Goal: Information Seeking & Learning: Learn about a topic

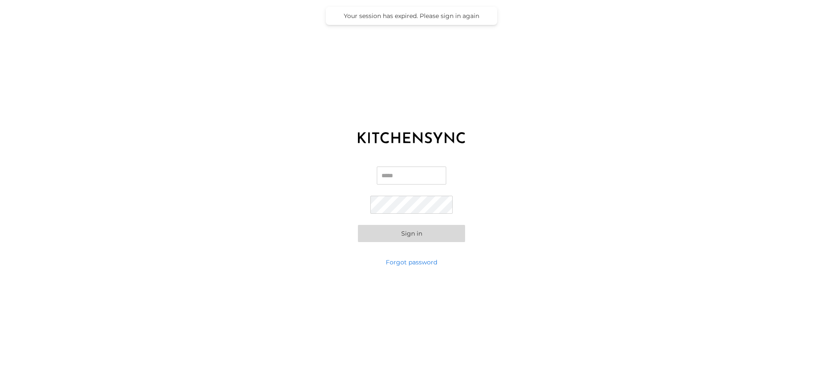
click at [414, 177] on input "Email" at bounding box center [411, 175] width 69 height 18
type input "**********"
click at [419, 239] on button "Sign in" at bounding box center [411, 233] width 107 height 17
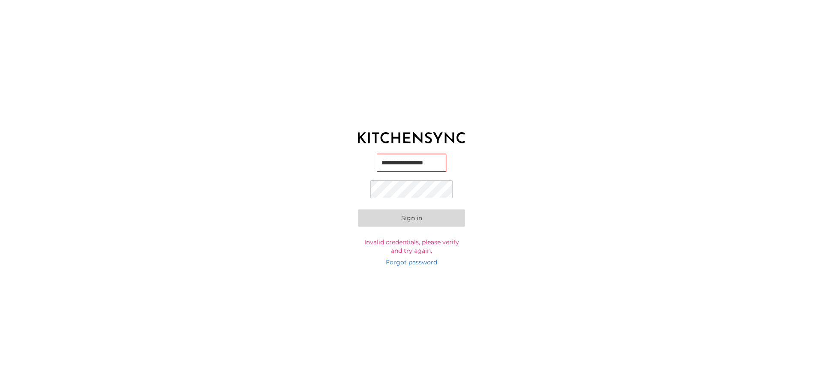
click at [358, 209] on button "Sign in" at bounding box center [411, 217] width 107 height 17
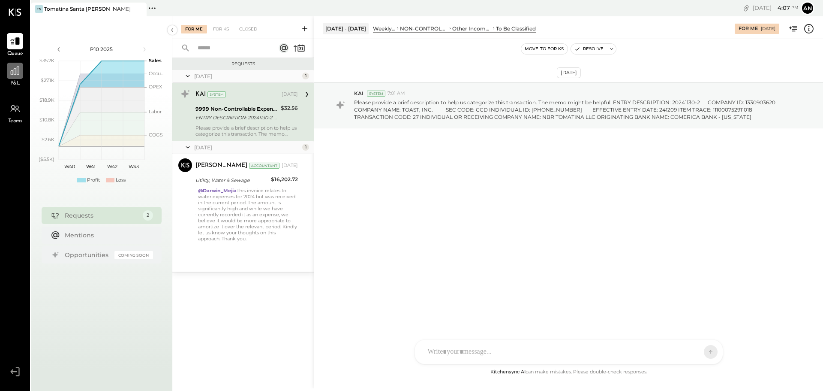
click at [13, 73] on icon at bounding box center [14, 70] width 11 height 11
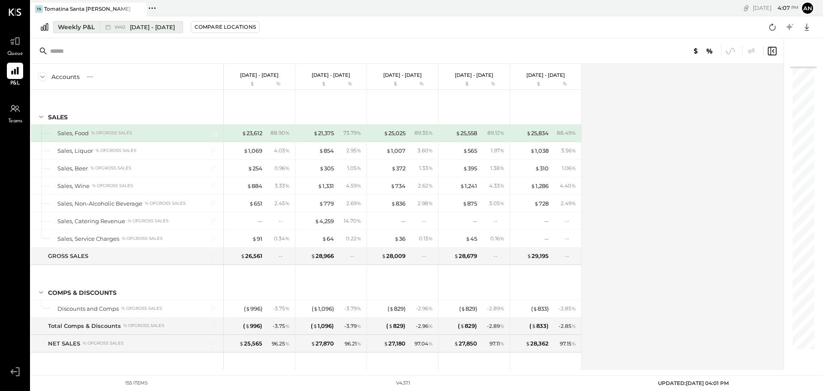
click at [92, 24] on div "Weekly P&L" at bounding box center [76, 27] width 37 height 9
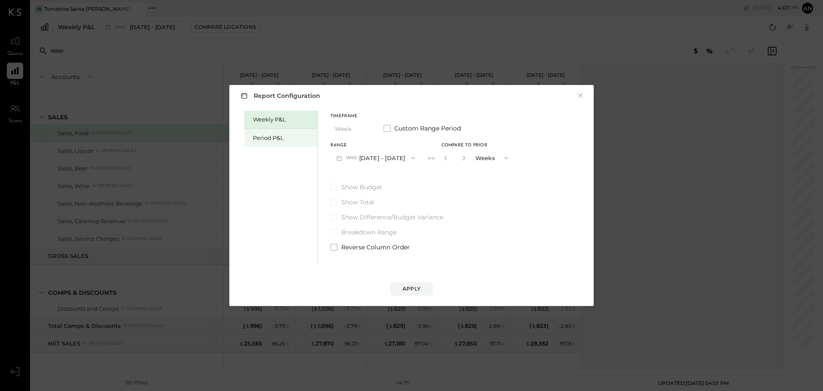
click at [265, 142] on div "Period P&L" at bounding box center [280, 138] width 73 height 18
click at [346, 132] on button "Period" at bounding box center [352, 129] width 43 height 16
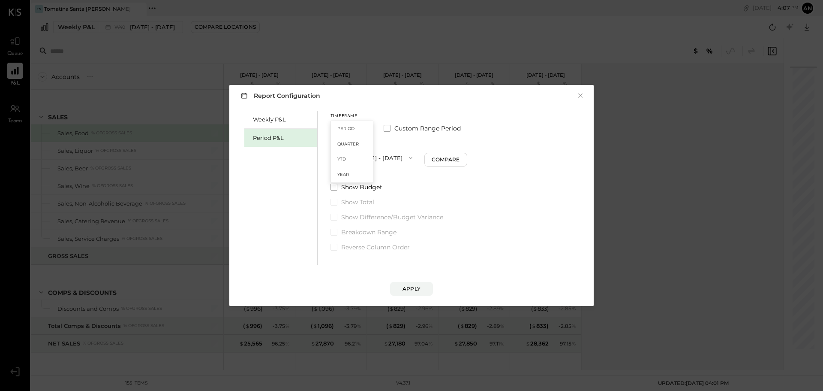
click at [346, 132] on div "Period" at bounding box center [352, 128] width 42 height 15
click at [342, 151] on button "P10 [DATE] - [DATE]" at bounding box center [375, 158] width 88 height 16
click at [356, 178] on span "[DATE] - [DATE]" at bounding box center [371, 176] width 41 height 7
click at [405, 282] on button "Apply" at bounding box center [411, 289] width 43 height 14
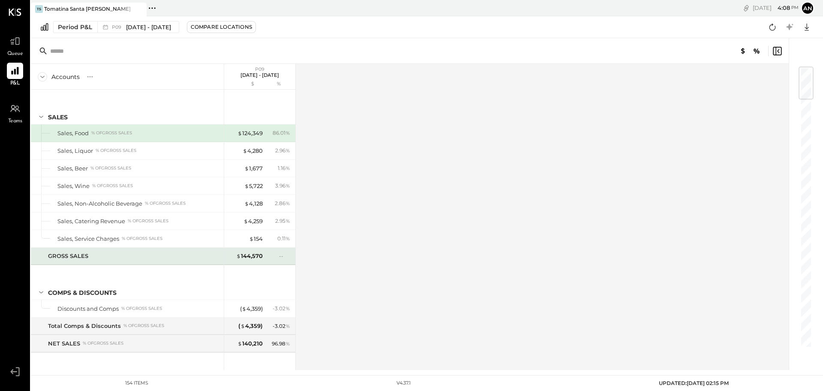
scroll to position [43, 0]
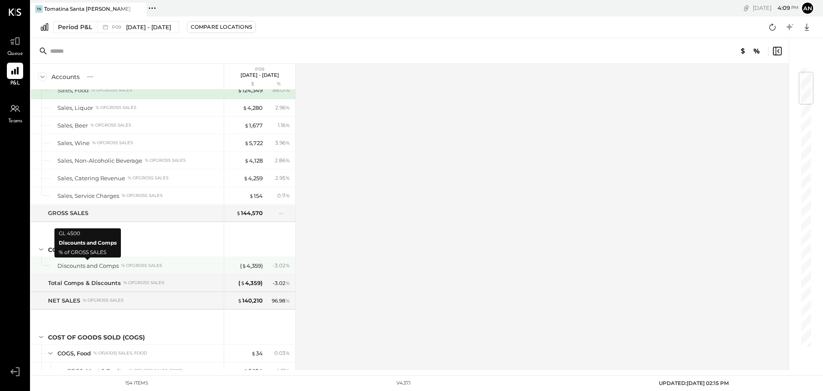
click at [74, 268] on div "Discounts and Comps" at bounding box center [87, 266] width 61 height 8
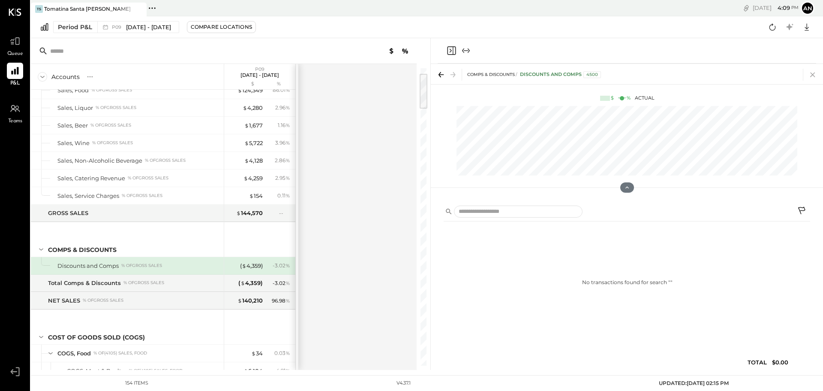
click at [811, 73] on icon at bounding box center [813, 74] width 5 height 5
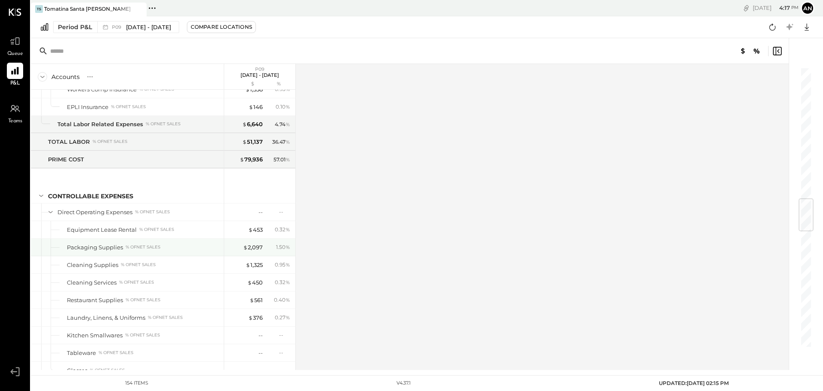
scroll to position [1158, 0]
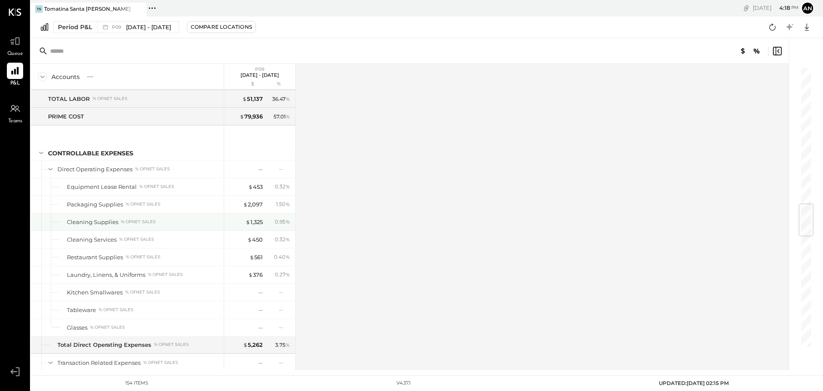
click at [167, 218] on div "Cleaning Supplies % of NET SALES" at bounding box center [144, 222] width 154 height 8
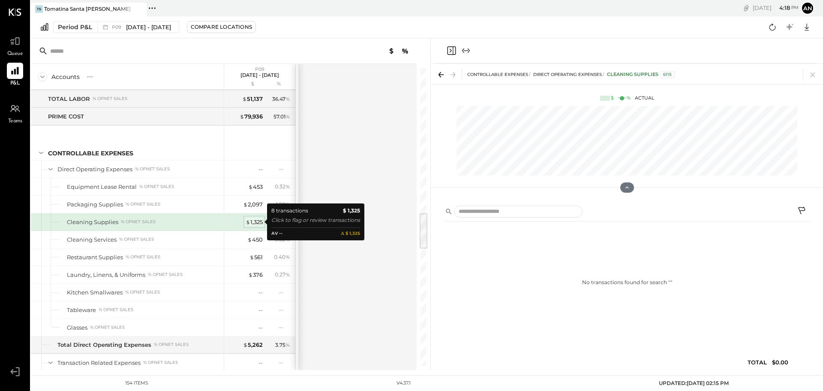
click at [249, 223] on span "$" at bounding box center [248, 221] width 5 height 7
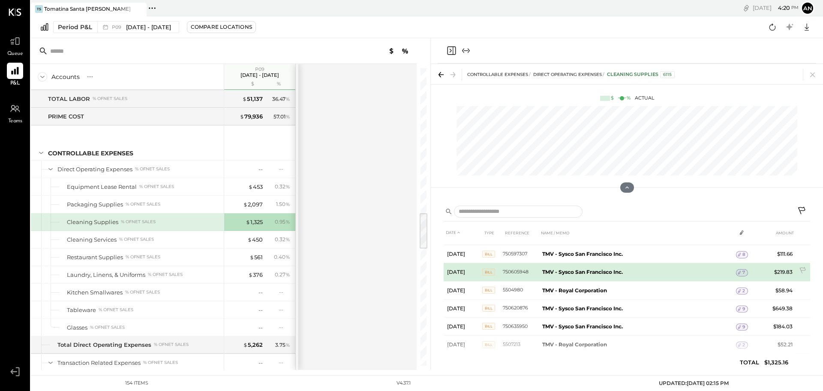
scroll to position [45, 0]
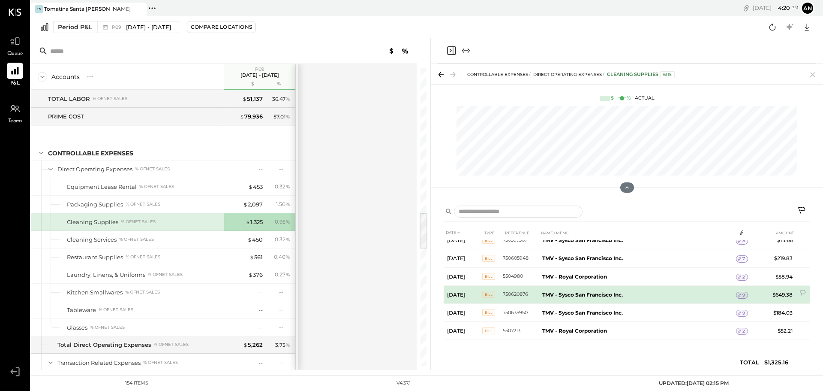
click at [626, 295] on td "TMV - Sysco San Francisco Inc." at bounding box center [637, 294] width 197 height 18
click at [577, 295] on b "TMV - Sysco San Francisco Inc." at bounding box center [583, 294] width 81 height 6
click at [615, 292] on b "TMV - Sysco San Francisco Inc." at bounding box center [583, 294] width 81 height 6
click at [703, 290] on td "TMV - Sysco San Francisco Inc." at bounding box center [637, 294] width 197 height 18
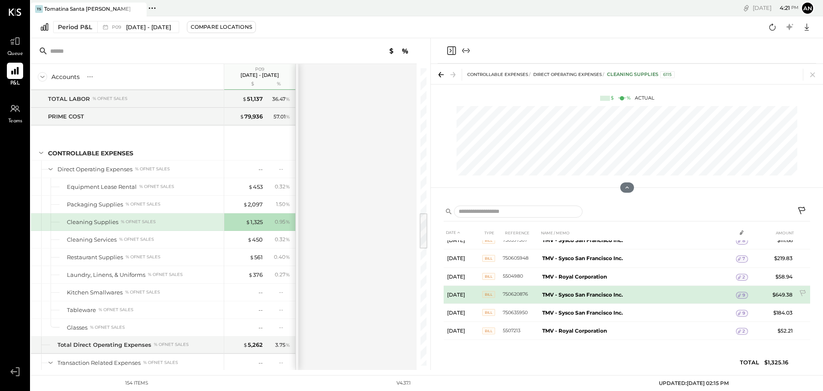
click at [743, 294] on span "9" at bounding box center [744, 295] width 3 height 6
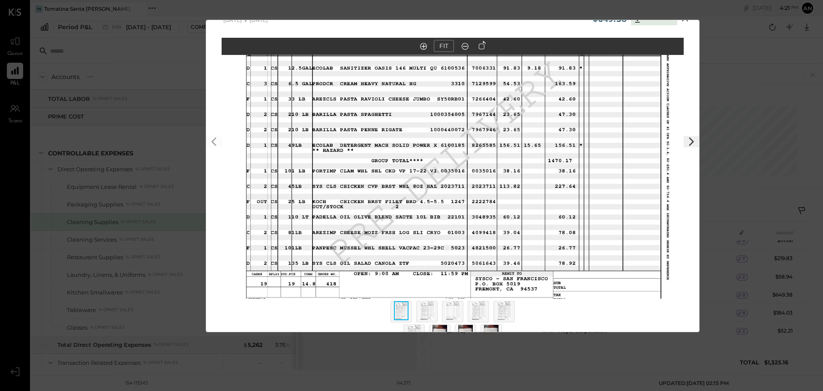
scroll to position [35, 0]
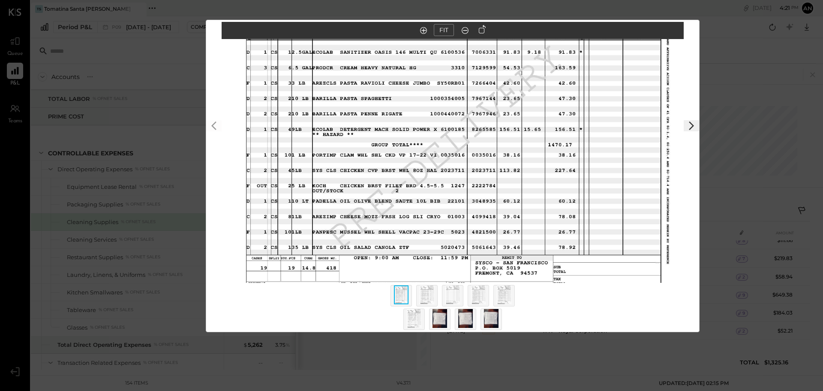
click at [426, 290] on img at bounding box center [427, 294] width 15 height 19
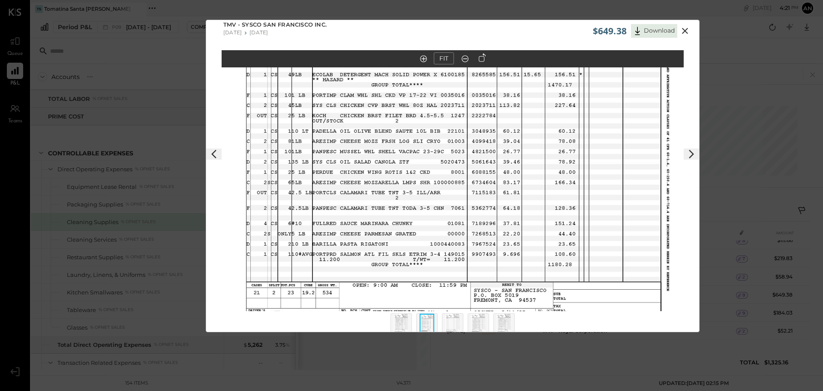
scroll to position [0, 0]
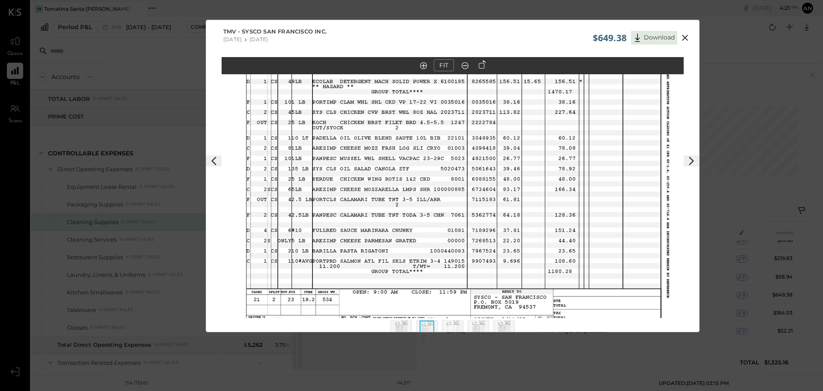
click at [212, 159] on icon at bounding box center [214, 161] width 10 height 10
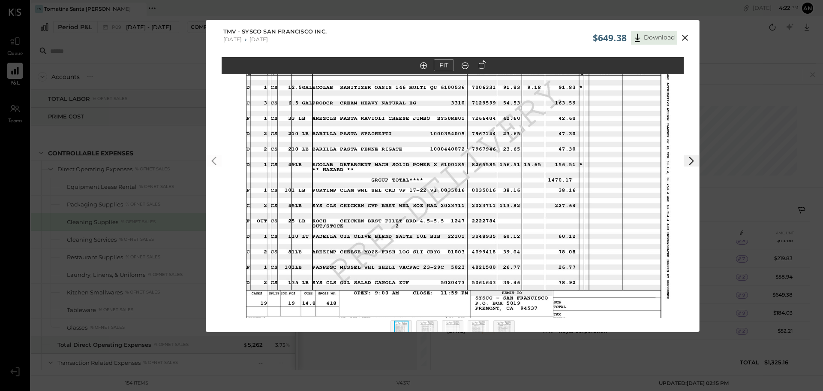
click at [693, 165] on icon at bounding box center [692, 161] width 10 height 10
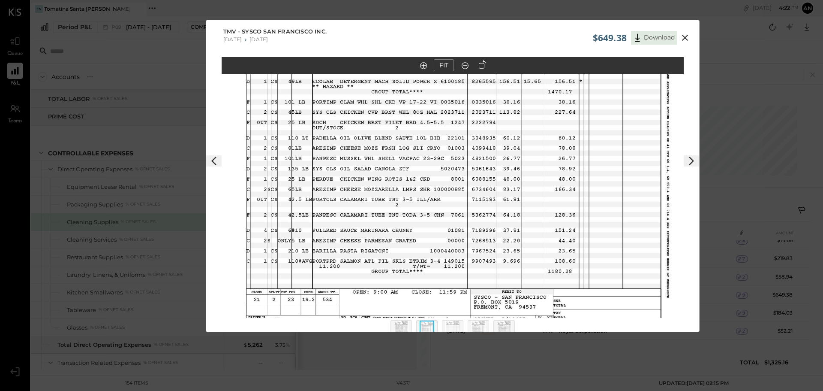
click at [211, 163] on icon at bounding box center [214, 161] width 10 height 10
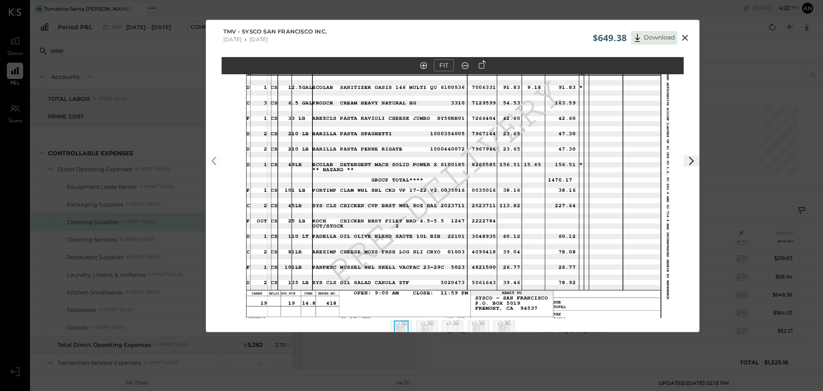
click at [230, 154] on img at bounding box center [453, 175] width 462 height 357
click at [688, 158] on icon at bounding box center [692, 161] width 10 height 10
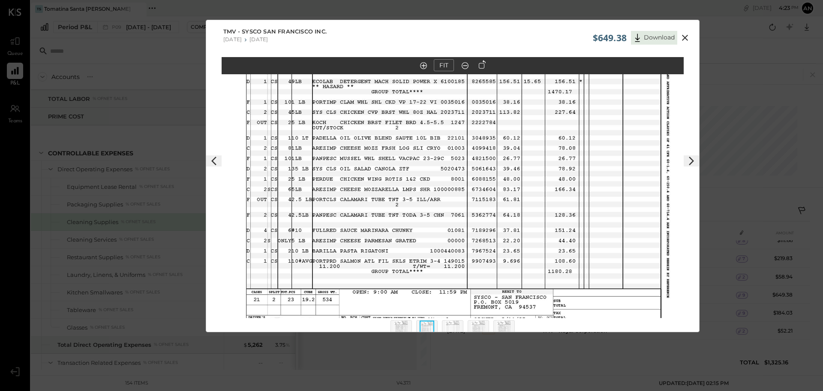
click at [688, 158] on icon at bounding box center [692, 161] width 10 height 10
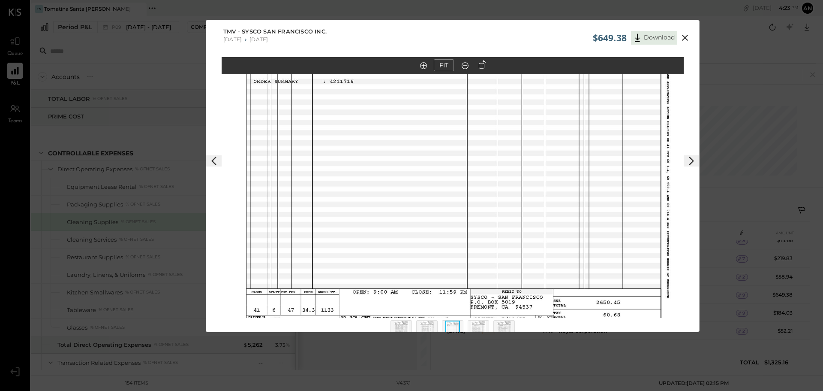
click at [692, 161] on polygon at bounding box center [691, 161] width 5 height 9
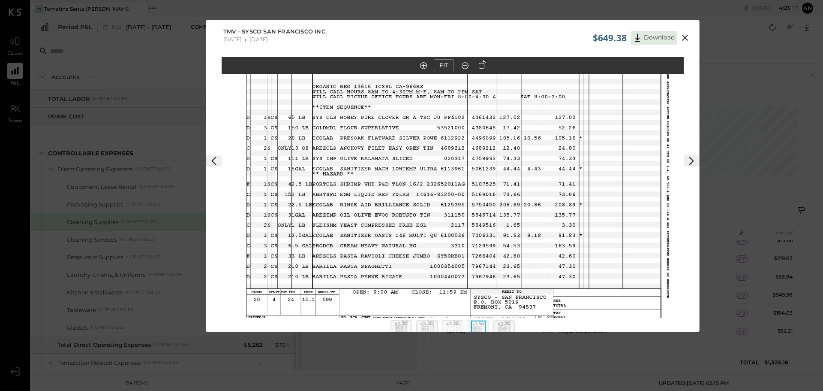
click at [692, 160] on polygon at bounding box center [691, 161] width 5 height 9
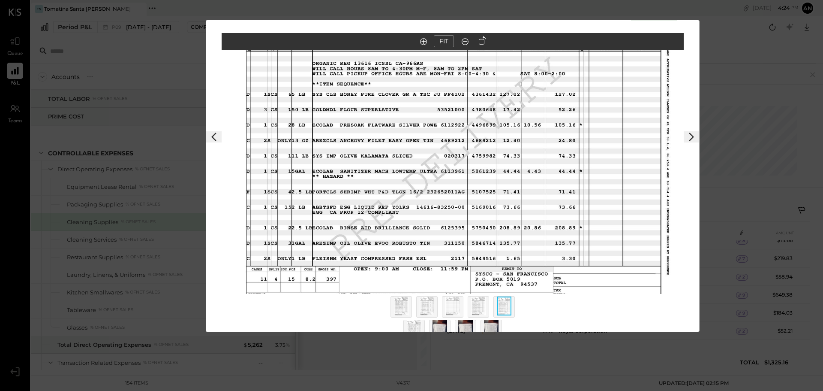
scroll to position [35, 0]
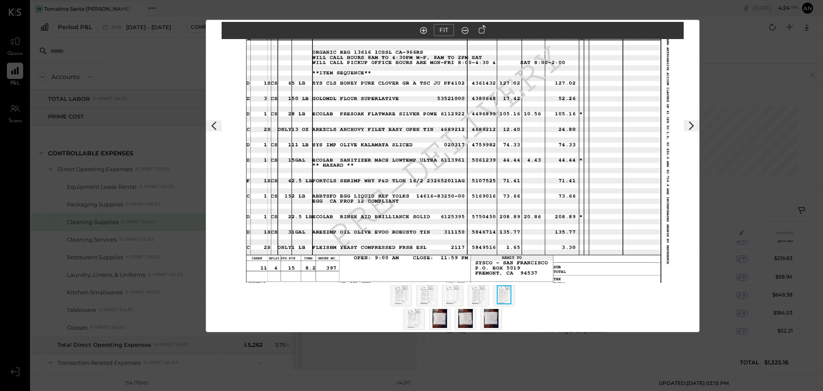
click at [458, 298] on img at bounding box center [453, 294] width 15 height 19
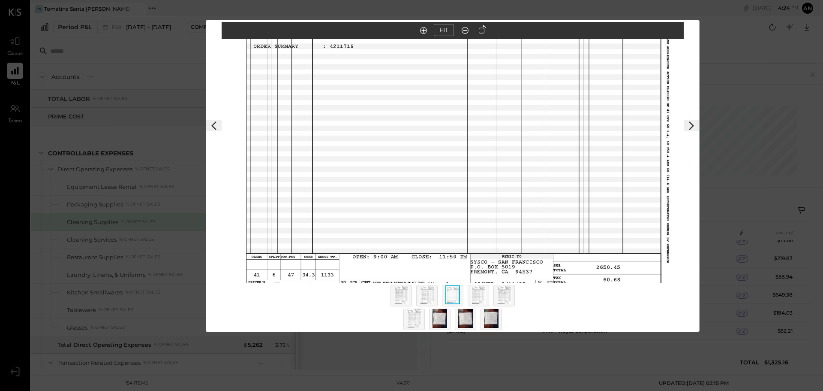
click at [477, 294] on img at bounding box center [478, 294] width 15 height 19
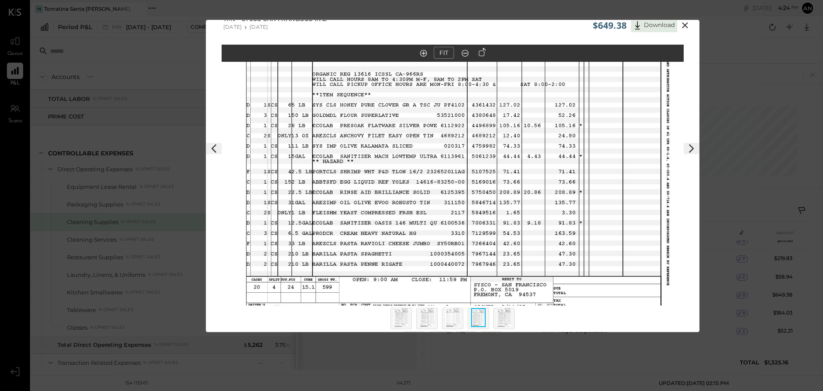
scroll to position [0, 0]
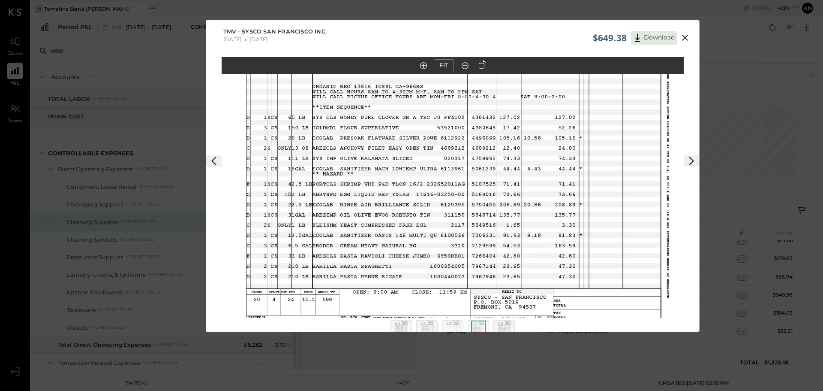
click at [463, 63] on icon at bounding box center [465, 65] width 9 height 11
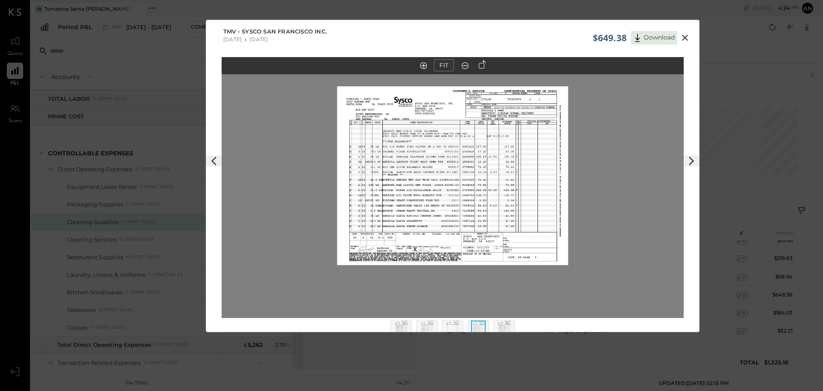
click at [424, 68] on icon at bounding box center [423, 65] width 7 height 7
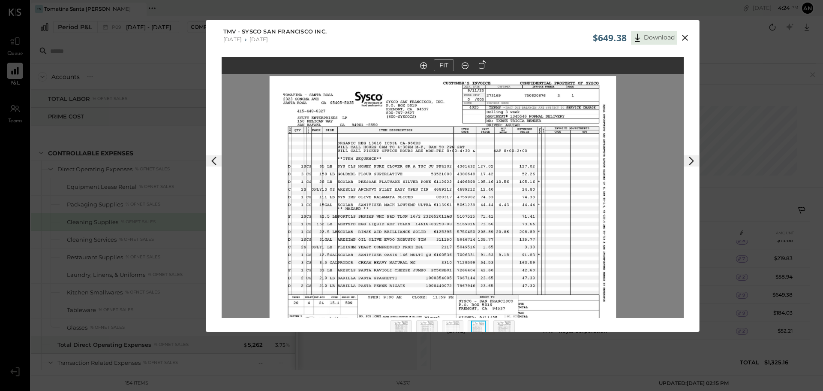
drag, startPoint x: 524, startPoint y: 169, endPoint x: 514, endPoint y: 203, distance: 35.3
click at [514, 203] on img at bounding box center [443, 210] width 347 height 268
click at [403, 317] on img at bounding box center [443, 210] width 347 height 268
click at [398, 330] on img at bounding box center [401, 329] width 15 height 19
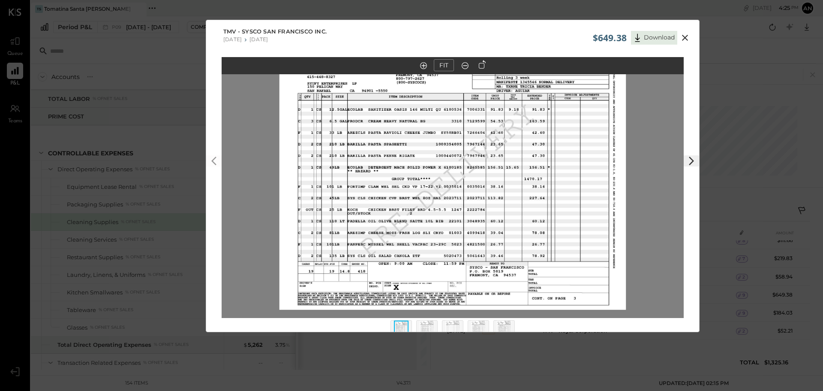
click at [431, 326] on img at bounding box center [427, 329] width 15 height 19
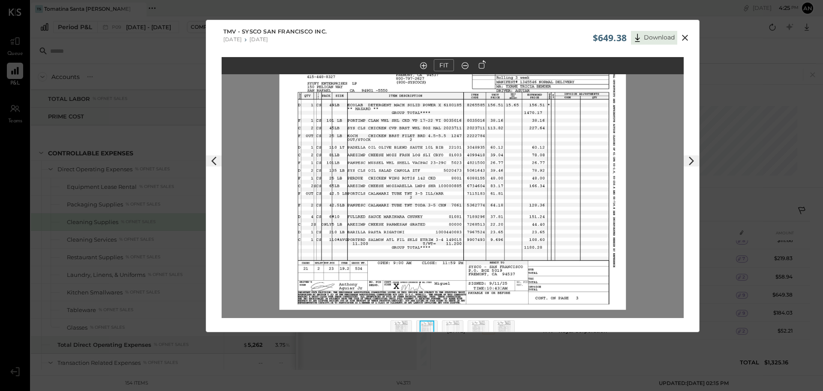
click at [455, 321] on img at bounding box center [453, 329] width 15 height 19
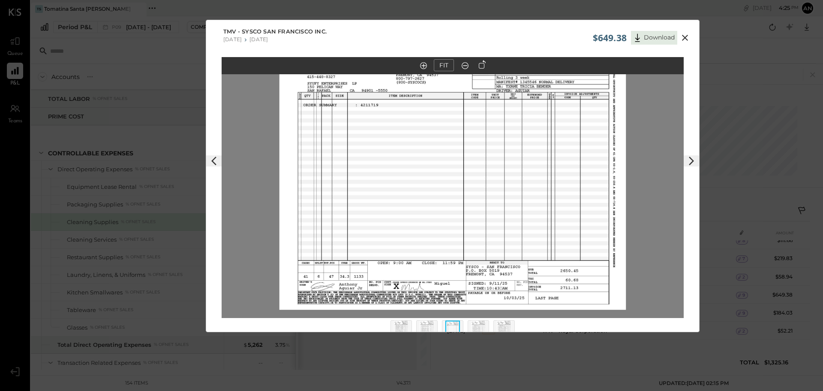
click at [425, 325] on img at bounding box center [427, 329] width 15 height 19
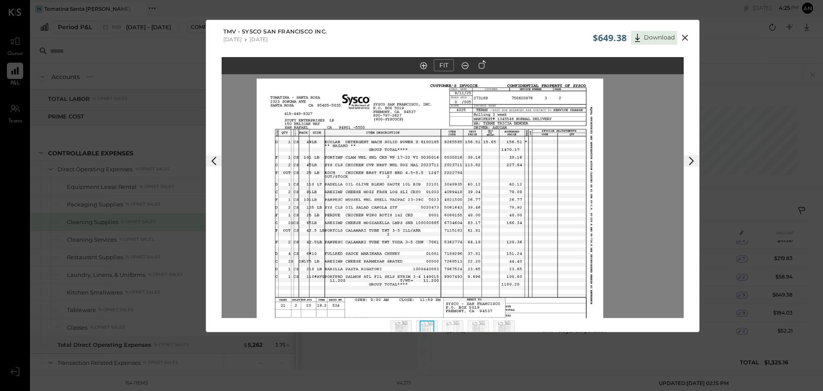
drag, startPoint x: 510, startPoint y: 187, endPoint x: 488, endPoint y: 223, distance: 43.0
click at [488, 223] on img at bounding box center [430, 212] width 347 height 268
click at [453, 326] on img at bounding box center [453, 329] width 15 height 19
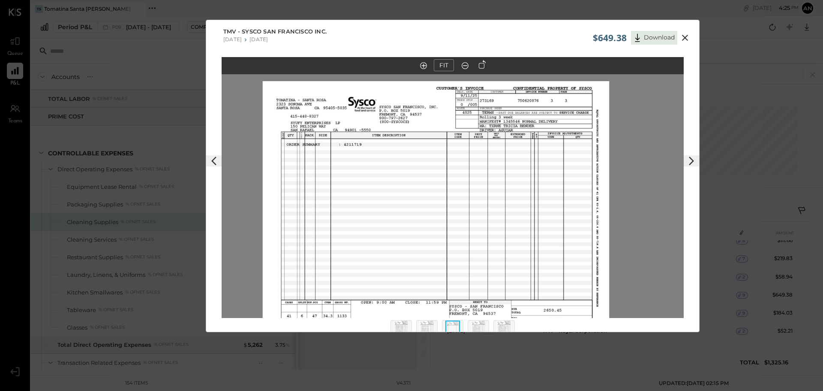
drag, startPoint x: 546, startPoint y: 106, endPoint x: 537, endPoint y: 129, distance: 24.5
click at [537, 129] on img at bounding box center [436, 215] width 347 height 268
click at [478, 323] on img at bounding box center [478, 329] width 15 height 19
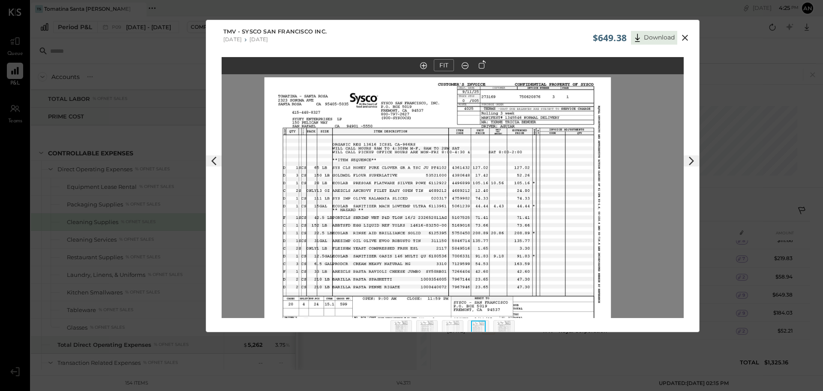
drag, startPoint x: 515, startPoint y: 175, endPoint x: 500, endPoint y: 211, distance: 38.2
click at [500, 211] on img at bounding box center [438, 211] width 347 height 268
click at [501, 324] on img at bounding box center [504, 329] width 15 height 19
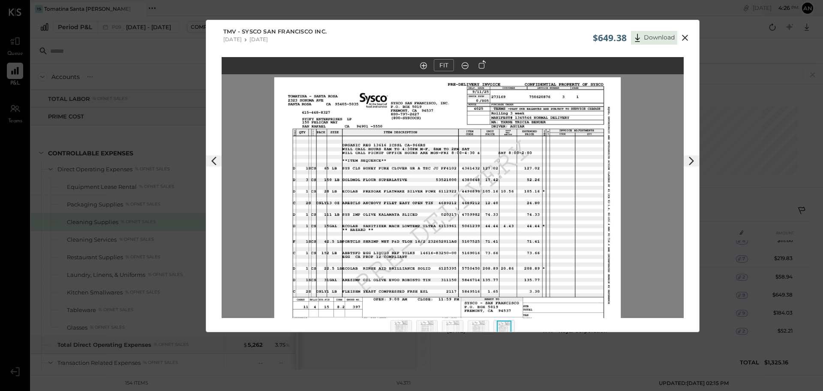
drag, startPoint x: 507, startPoint y: 193, endPoint x: 516, endPoint y: 180, distance: 14.9
click at [516, 180] on img at bounding box center [447, 211] width 347 height 268
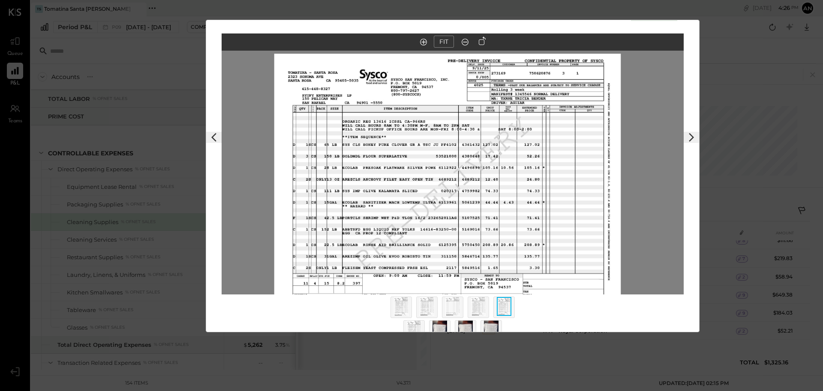
scroll to position [35, 0]
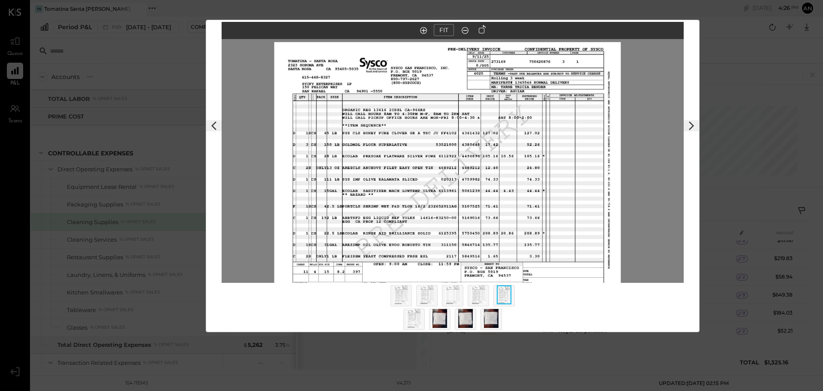
click at [414, 310] on img at bounding box center [414, 318] width 15 height 19
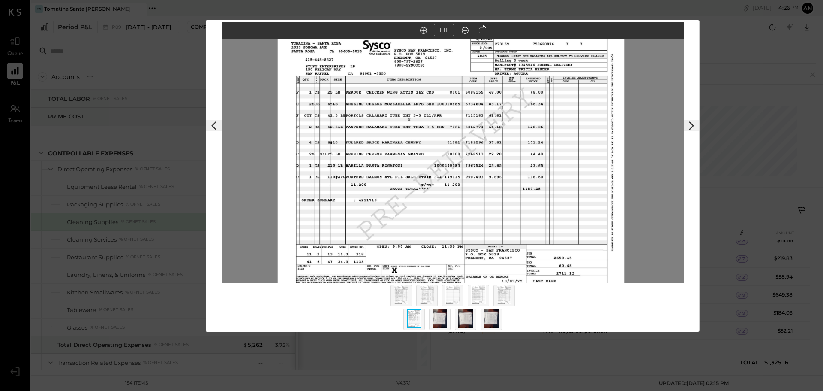
drag, startPoint x: 504, startPoint y: 157, endPoint x: 501, endPoint y: 173, distance: 16.4
click at [501, 174] on img at bounding box center [451, 158] width 347 height 268
click at [398, 293] on img at bounding box center [401, 294] width 15 height 19
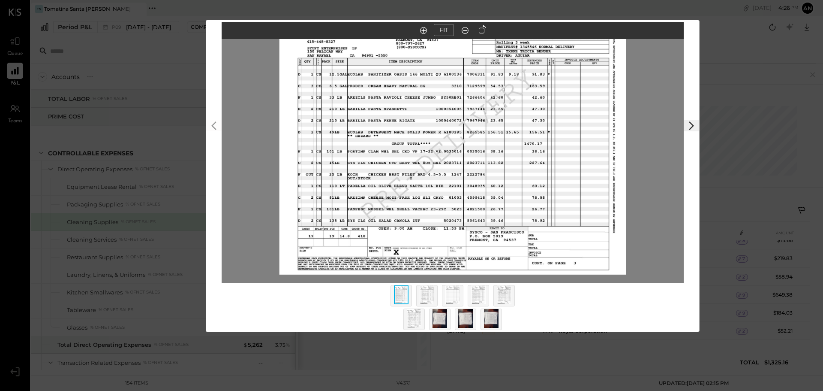
click at [431, 291] on img at bounding box center [427, 294] width 15 height 19
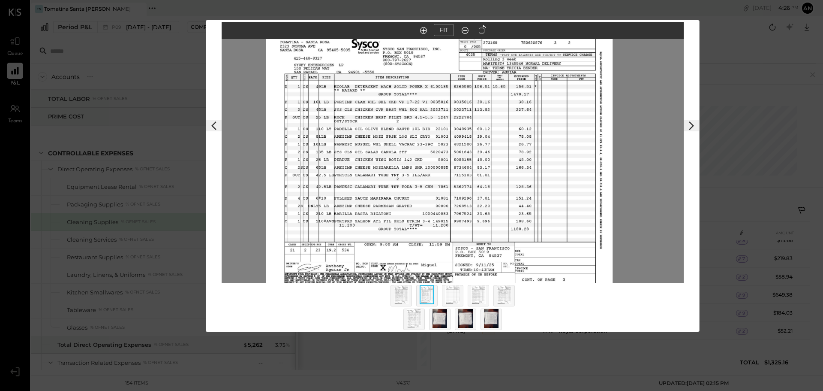
drag, startPoint x: 498, startPoint y: 188, endPoint x: 484, endPoint y: 205, distance: 21.0
click at [484, 205] on img at bounding box center [439, 157] width 347 height 268
click at [451, 295] on img at bounding box center [453, 294] width 15 height 19
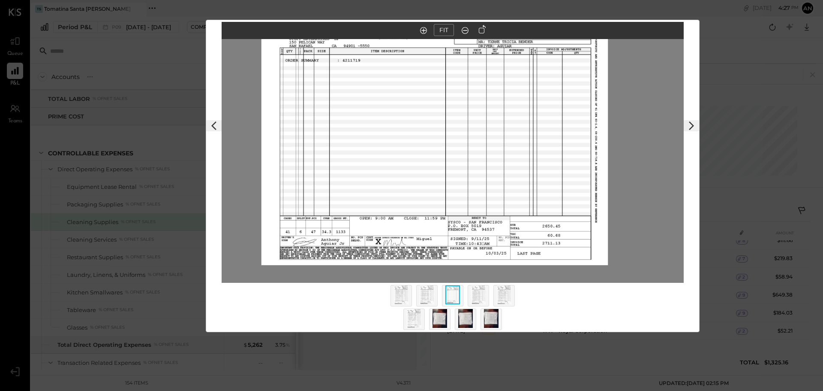
drag, startPoint x: 501, startPoint y: 166, endPoint x: 483, endPoint y: 154, distance: 21.8
click at [483, 154] on img at bounding box center [435, 131] width 347 height 268
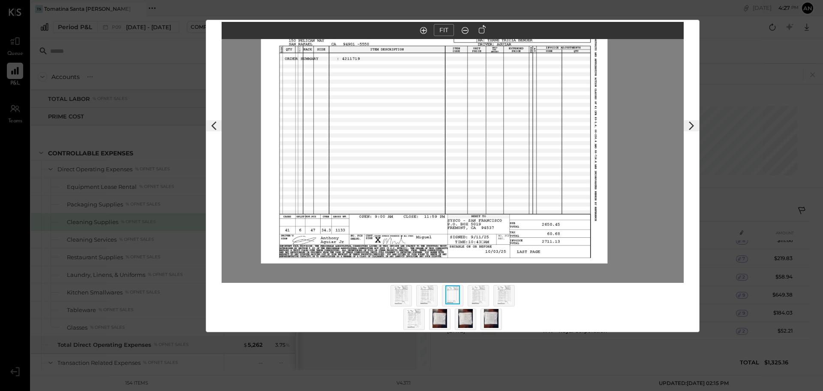
click at [485, 293] on div at bounding box center [478, 295] width 21 height 21
click at [501, 293] on img at bounding box center [504, 294] width 15 height 19
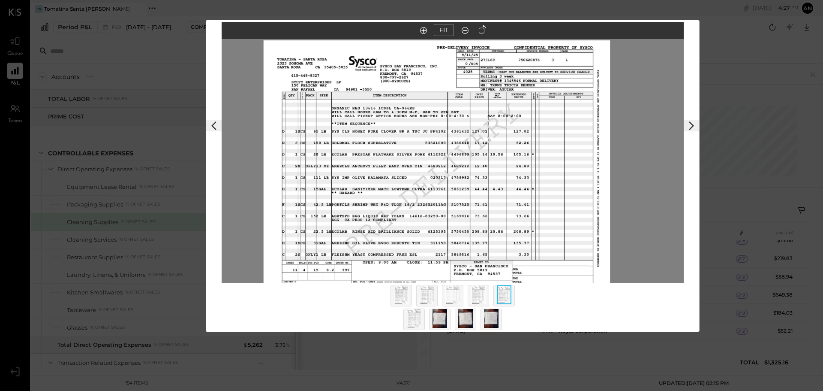
drag, startPoint x: 474, startPoint y: 185, endPoint x: 459, endPoint y: 218, distance: 36.8
click at [459, 218] on img at bounding box center [437, 174] width 347 height 268
click at [413, 314] on img at bounding box center [414, 318] width 15 height 19
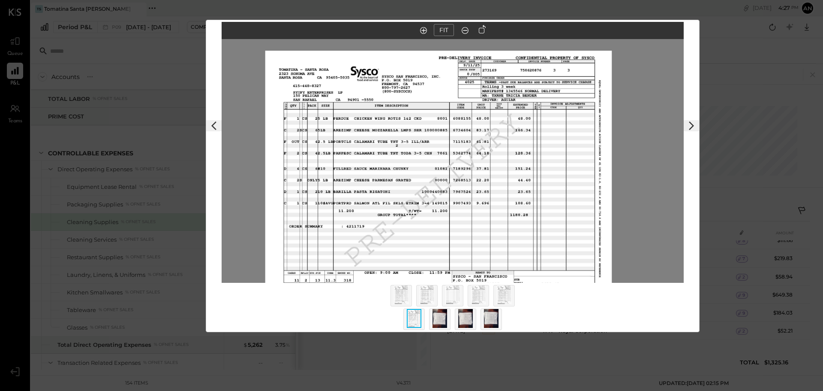
drag, startPoint x: 461, startPoint y: 161, endPoint x: 445, endPoint y: 211, distance: 52.2
click at [447, 205] on img at bounding box center [438, 185] width 347 height 268
click at [401, 292] on img at bounding box center [401, 294] width 15 height 19
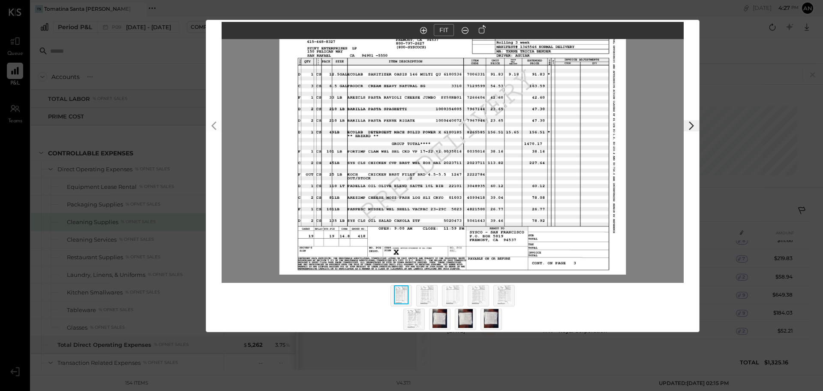
click at [423, 294] on img at bounding box center [427, 294] width 15 height 19
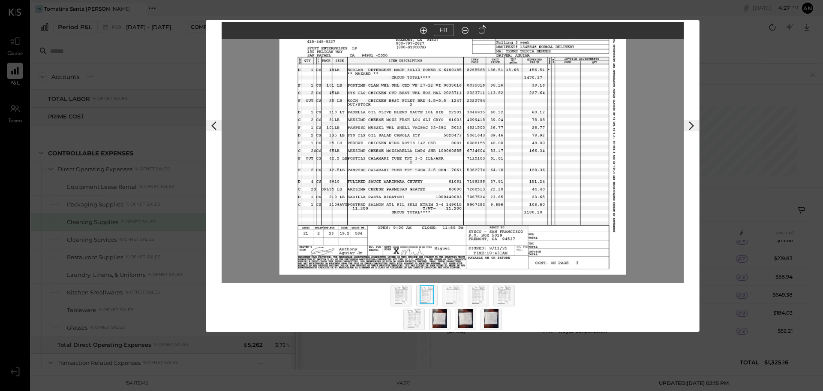
click at [447, 293] on img at bounding box center [453, 294] width 15 height 19
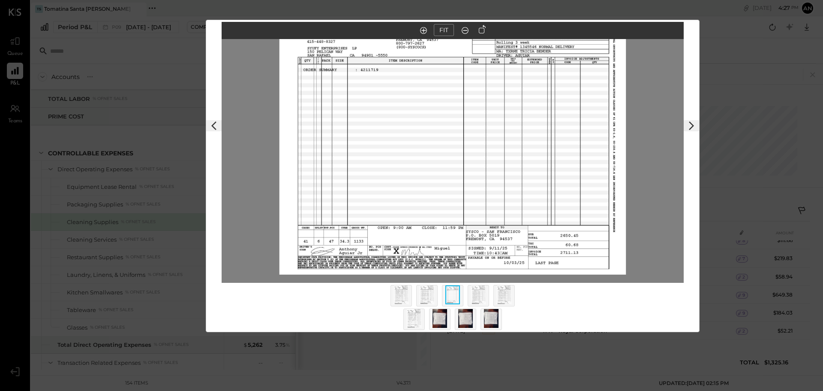
scroll to position [0, 0]
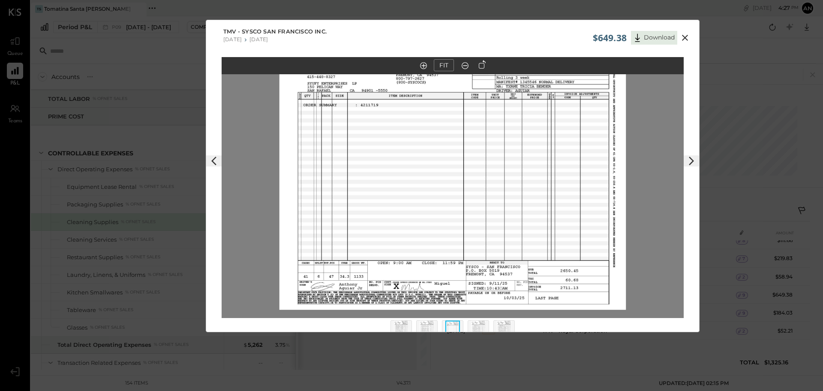
click at [428, 321] on img at bounding box center [427, 329] width 15 height 19
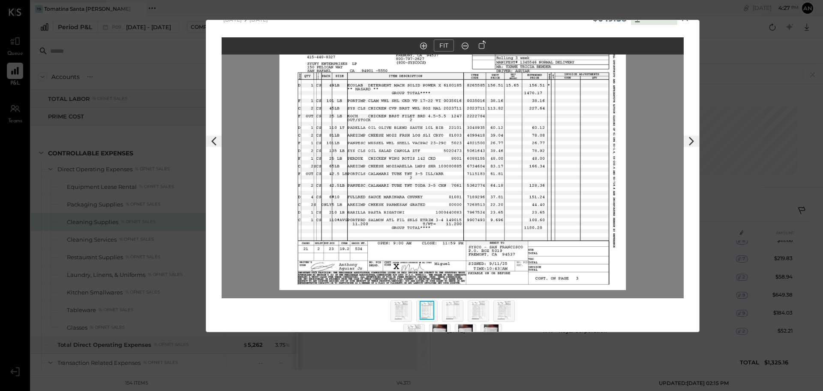
scroll to position [35, 0]
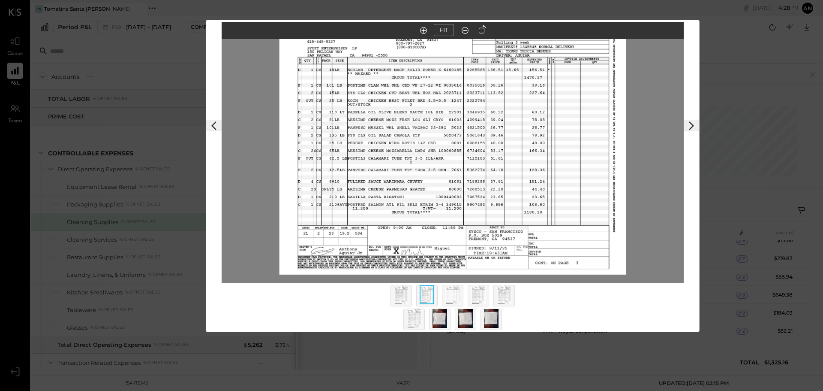
click at [440, 307] on div at bounding box center [453, 299] width 154 height 32
click at [441, 314] on img at bounding box center [440, 318] width 15 height 19
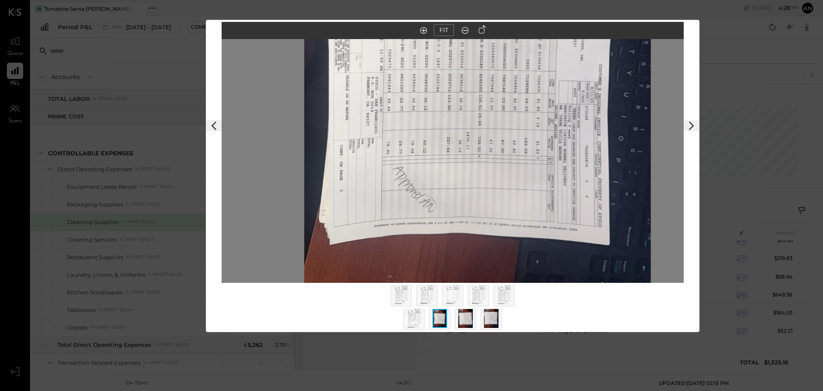
drag, startPoint x: 422, startPoint y: 204, endPoint x: 446, endPoint y: 109, distance: 98.4
click at [446, 109] on img at bounding box center [478, 46] width 347 height 616
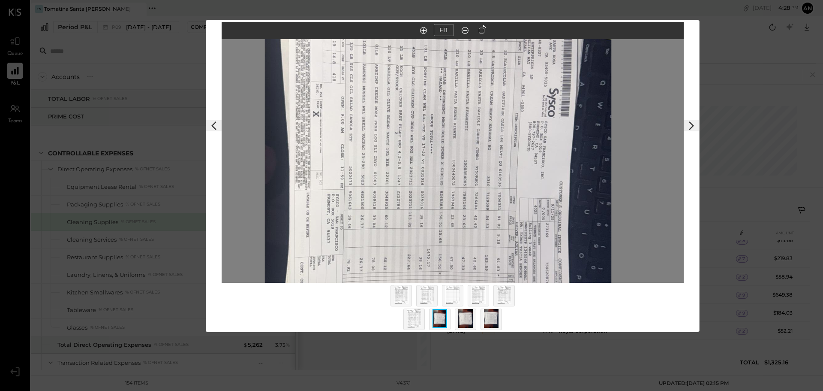
drag, startPoint x: 486, startPoint y: 107, endPoint x: 441, endPoint y: 231, distance: 132.4
click at [441, 231] on img at bounding box center [438, 163] width 347 height 616
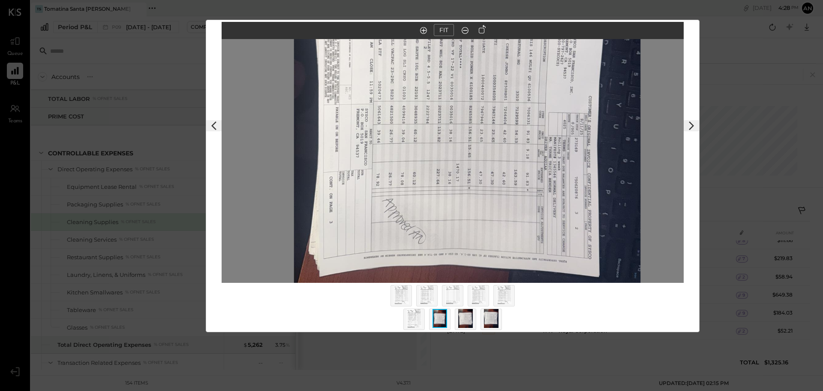
drag, startPoint x: 484, startPoint y: 223, endPoint x: 519, endPoint y: 130, distance: 98.9
click at [519, 130] on img at bounding box center [467, 77] width 347 height 616
click at [754, 77] on div "$649.38 Download TMV - Sysco San Francisco Inc. [DATE] [DATE] FIT" at bounding box center [411, 195] width 823 height 391
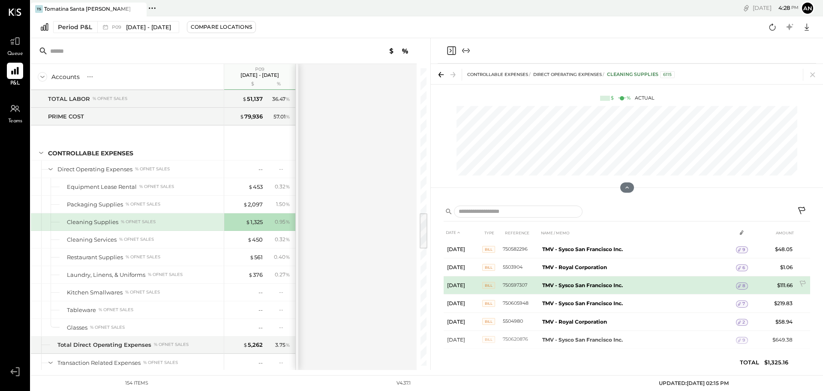
scroll to position [0, 0]
click at [591, 282] on b "TMV - Sysco San Francisco Inc." at bounding box center [583, 285] width 81 height 6
click at [739, 283] on div "8" at bounding box center [742, 286] width 12 height 7
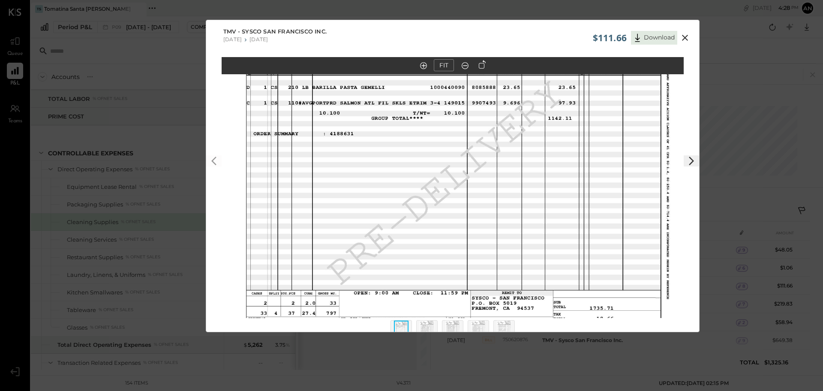
click at [429, 326] on img at bounding box center [427, 329] width 15 height 19
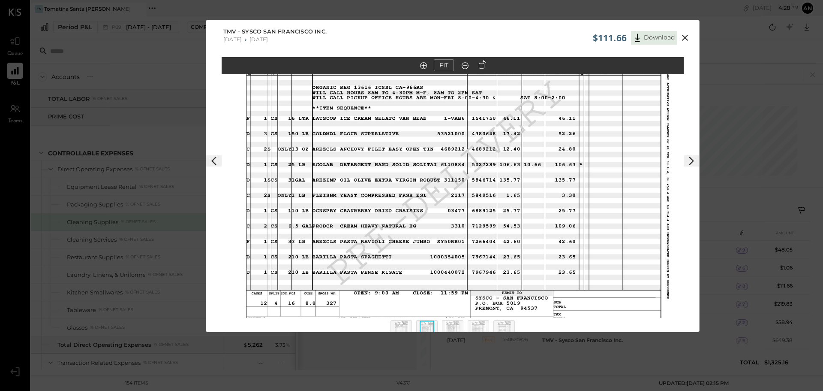
click at [446, 328] on img at bounding box center [453, 329] width 15 height 19
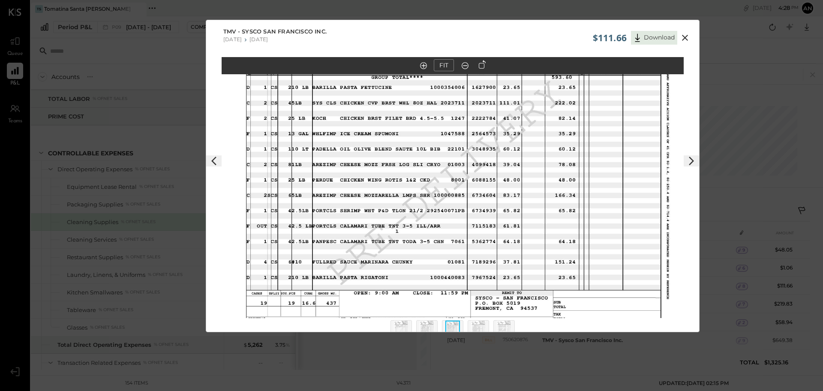
click at [488, 327] on div at bounding box center [478, 330] width 21 height 21
click at [483, 324] on img at bounding box center [478, 329] width 15 height 19
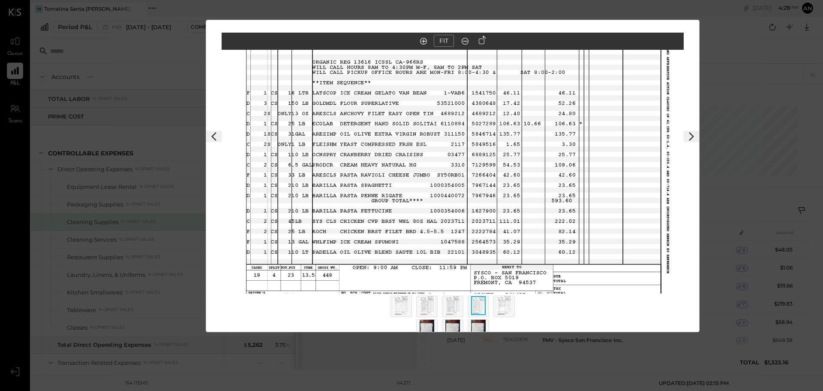
scroll to position [35, 0]
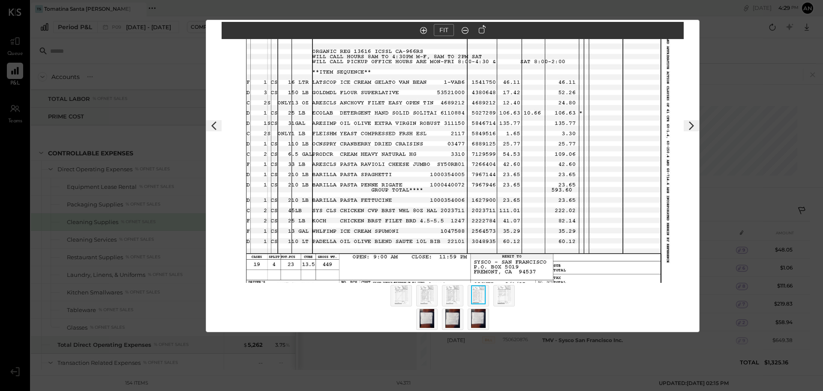
click at [500, 292] on img at bounding box center [504, 294] width 15 height 19
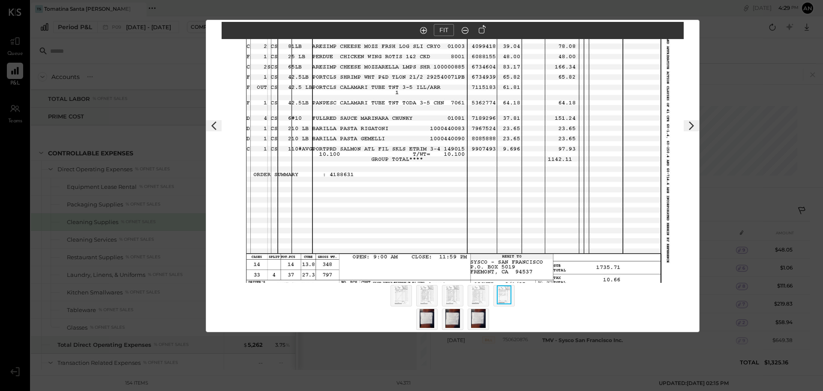
click at [483, 284] on div at bounding box center [453, 299] width 154 height 32
click at [482, 291] on img at bounding box center [478, 294] width 15 height 19
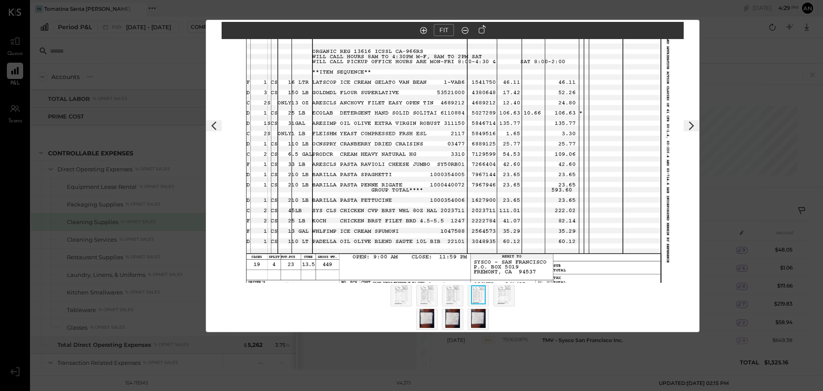
scroll to position [0, 0]
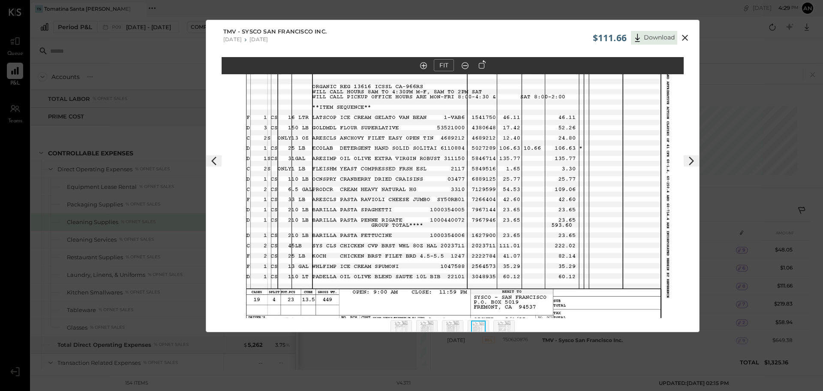
click at [467, 66] on icon at bounding box center [465, 65] width 9 height 11
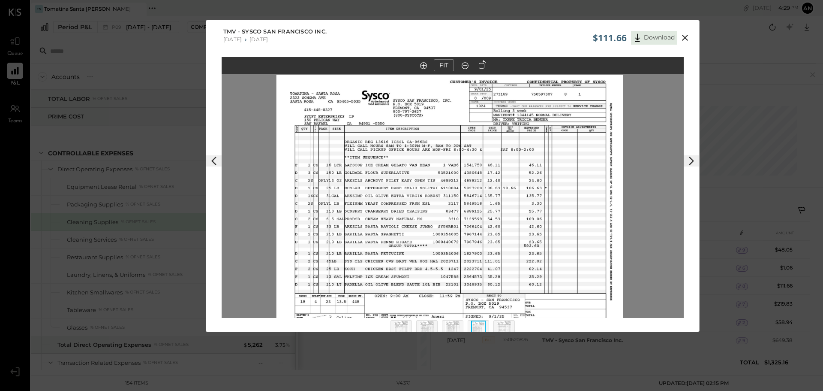
drag, startPoint x: 544, startPoint y: 101, endPoint x: 541, endPoint y: 134, distance: 32.7
click at [541, 134] on img at bounding box center [450, 209] width 347 height 268
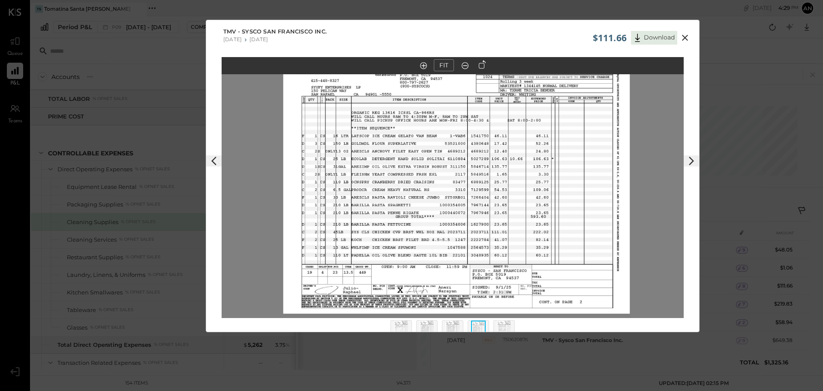
drag, startPoint x: 488, startPoint y: 218, endPoint x: 495, endPoint y: 189, distance: 30.0
click at [495, 189] on img at bounding box center [457, 179] width 347 height 268
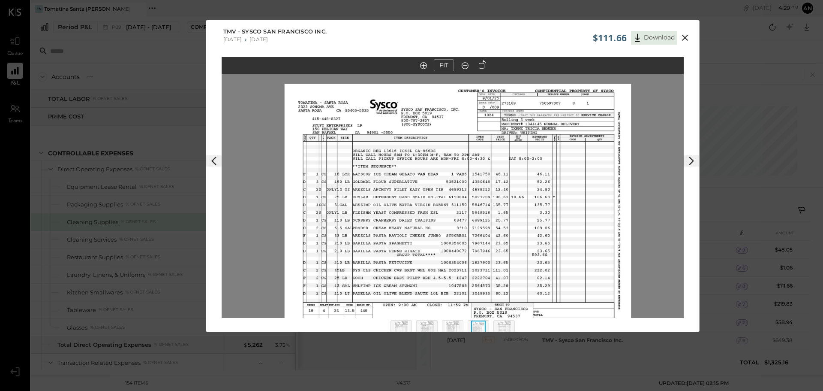
drag, startPoint x: 554, startPoint y: 154, endPoint x: 555, endPoint y: 193, distance: 38.2
click at [555, 193] on img at bounding box center [458, 218] width 347 height 268
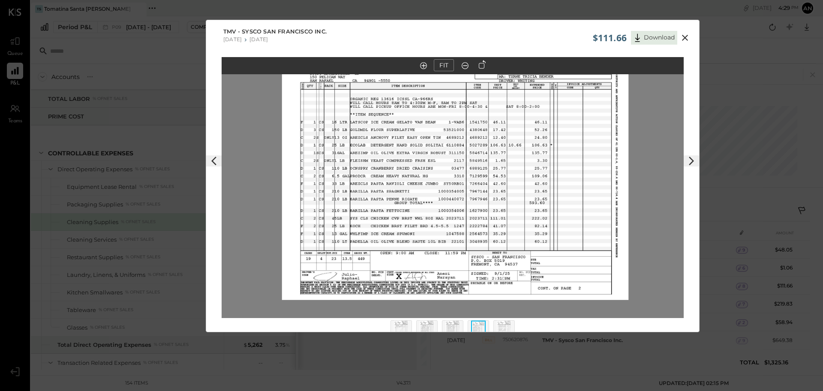
drag, startPoint x: 553, startPoint y: 191, endPoint x: 551, endPoint y: 139, distance: 52.4
click at [551, 139] on img at bounding box center [455, 166] width 347 height 268
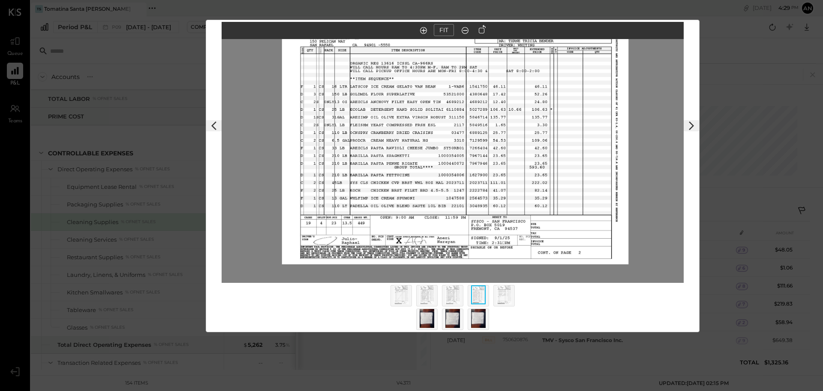
click at [507, 287] on img at bounding box center [504, 294] width 15 height 19
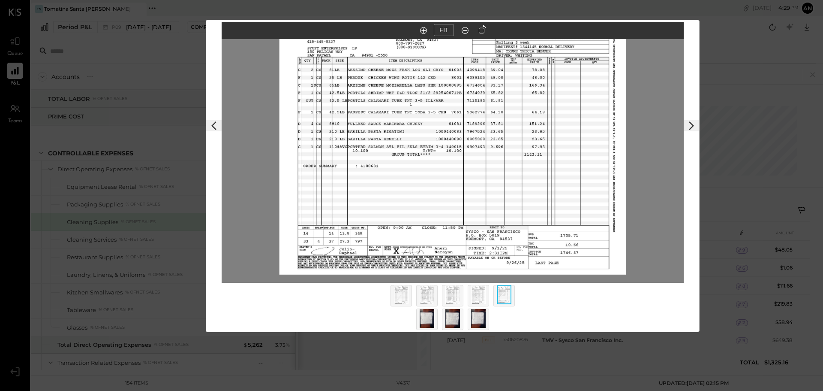
click at [426, 317] on img at bounding box center [427, 318] width 15 height 19
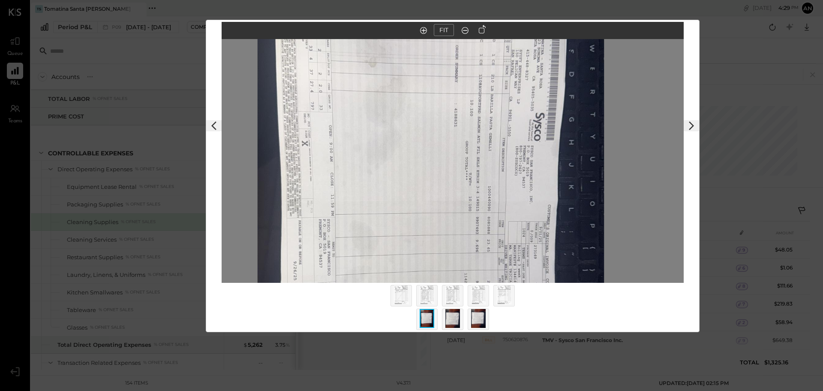
drag, startPoint x: 467, startPoint y: 220, endPoint x: 445, endPoint y: 285, distance: 68.4
click at [445, 285] on div "FIT" at bounding box center [452, 168] width 493 height 293
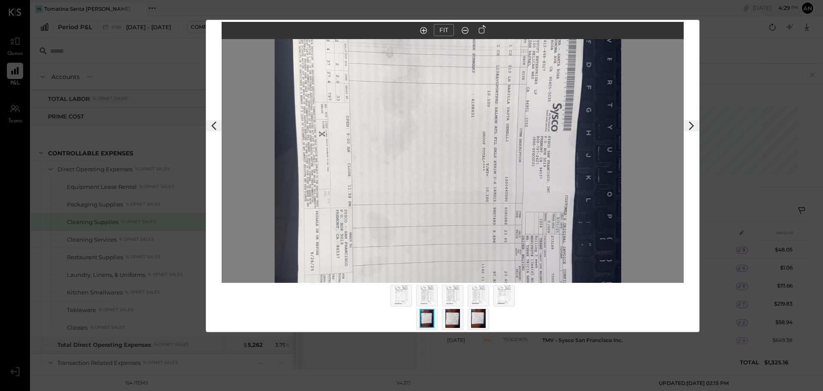
click at [466, 301] on div at bounding box center [453, 299] width 154 height 32
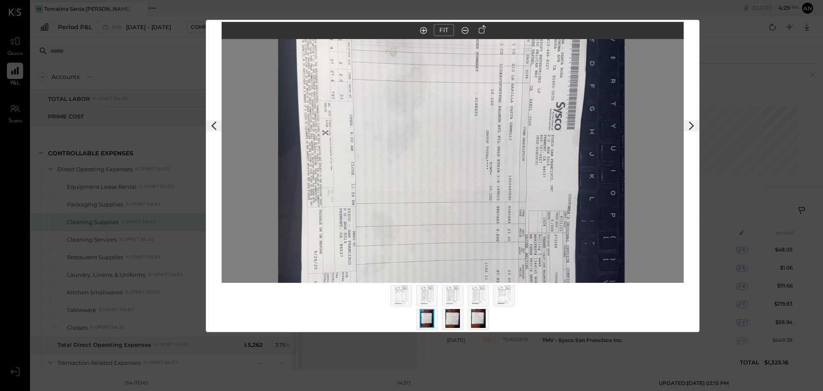
click at [465, 271] on img at bounding box center [451, 192] width 347 height 616
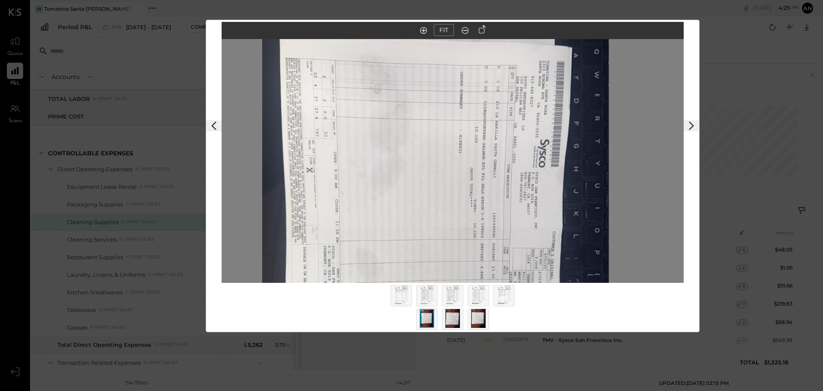
drag, startPoint x: 529, startPoint y: 193, endPoint x: 513, endPoint y: 231, distance: 40.5
click at [513, 231] on img at bounding box center [435, 230] width 347 height 616
click at [482, 30] on icon at bounding box center [482, 29] width 7 height 9
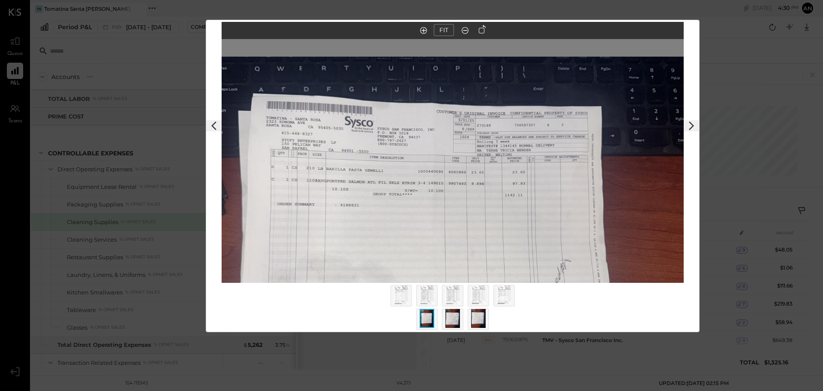
click at [449, 318] on img at bounding box center [453, 318] width 15 height 19
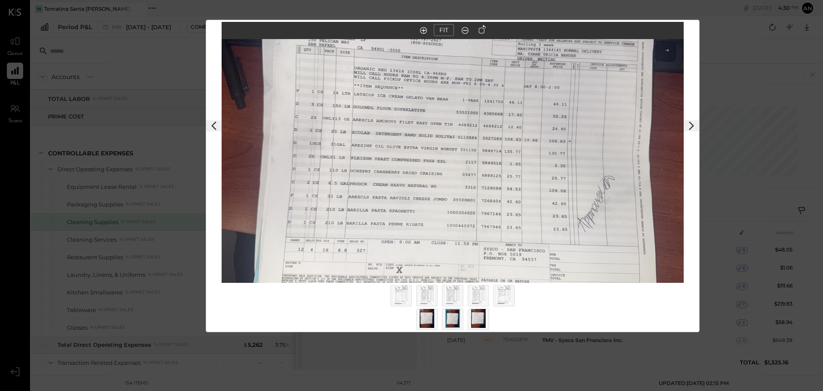
click at [480, 322] on img at bounding box center [478, 318] width 15 height 19
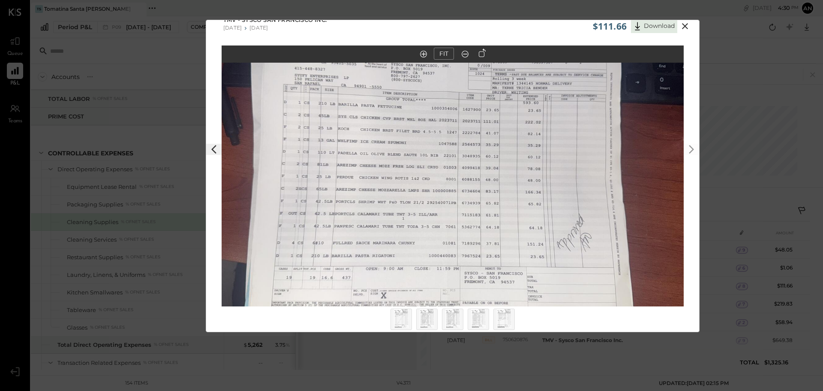
scroll to position [0, 0]
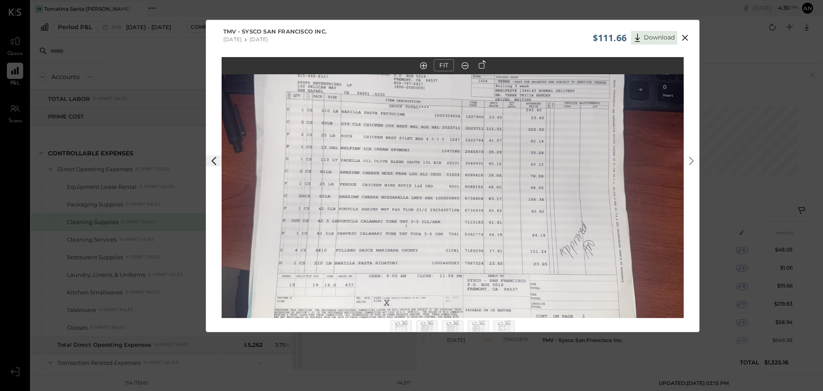
drag, startPoint x: 469, startPoint y: 164, endPoint x: 472, endPoint y: 160, distance: 5.6
click at [472, 160] on img at bounding box center [456, 171] width 616 height 347
click at [688, 33] on icon at bounding box center [685, 38] width 10 height 10
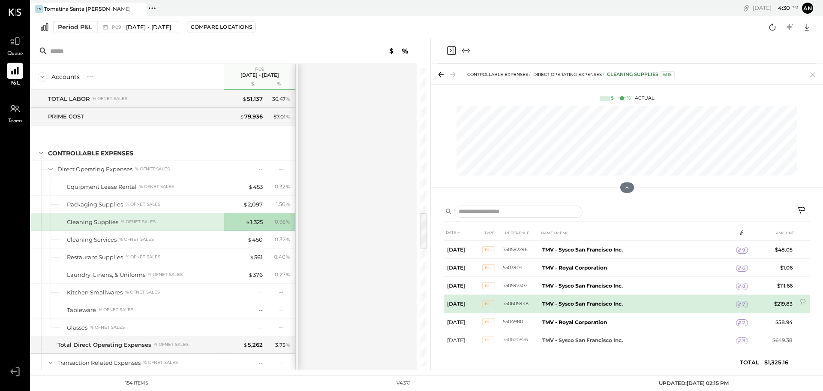
click at [741, 301] on div "7" at bounding box center [742, 304] width 12 height 7
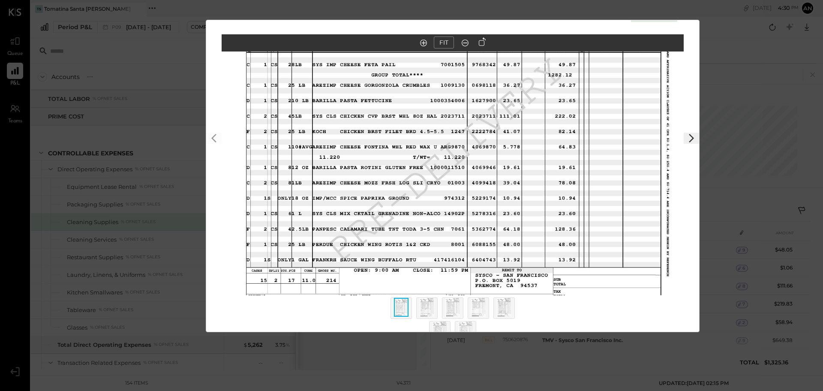
scroll to position [35, 0]
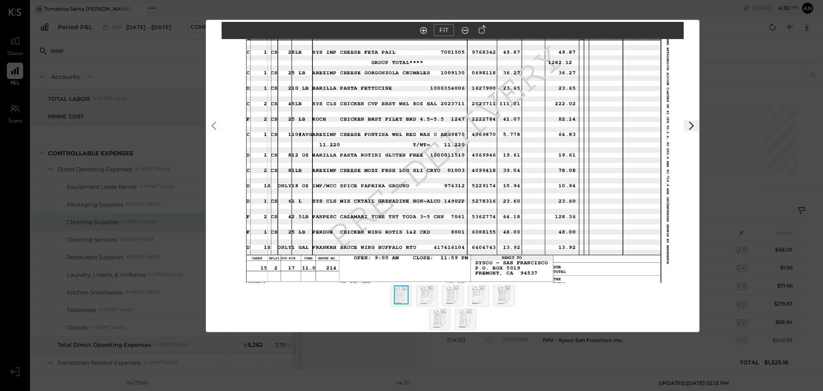
click at [481, 292] on img at bounding box center [478, 294] width 15 height 19
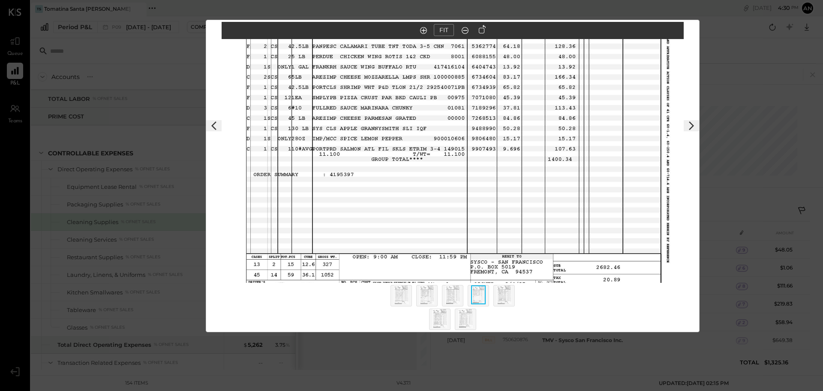
click at [460, 290] on div at bounding box center [452, 295] width 21 height 21
click at [452, 295] on img at bounding box center [453, 294] width 15 height 19
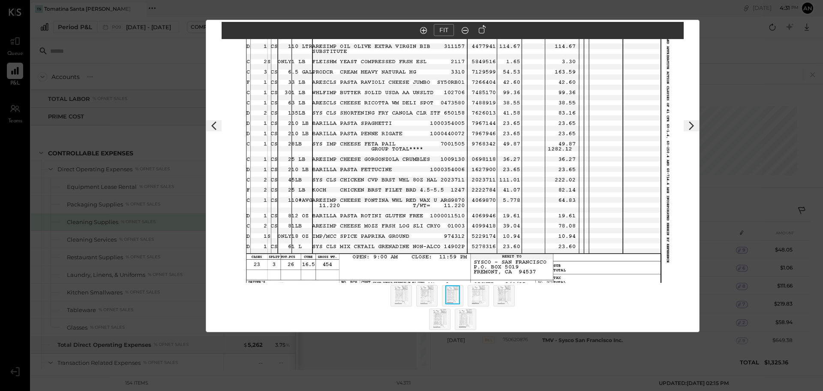
click at [480, 292] on img at bounding box center [478, 294] width 15 height 19
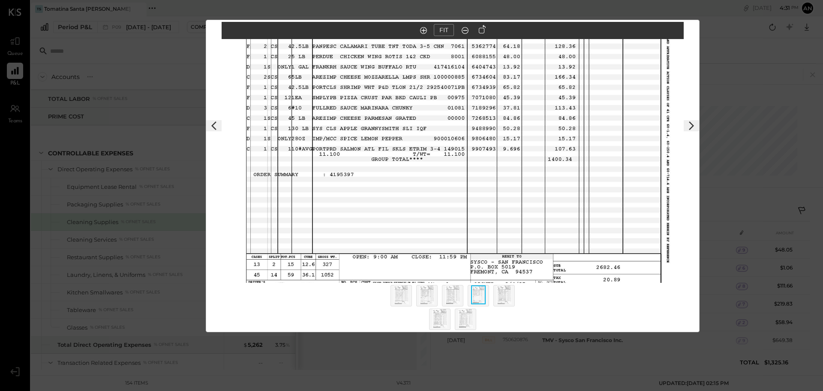
click at [507, 296] on img at bounding box center [504, 294] width 15 height 19
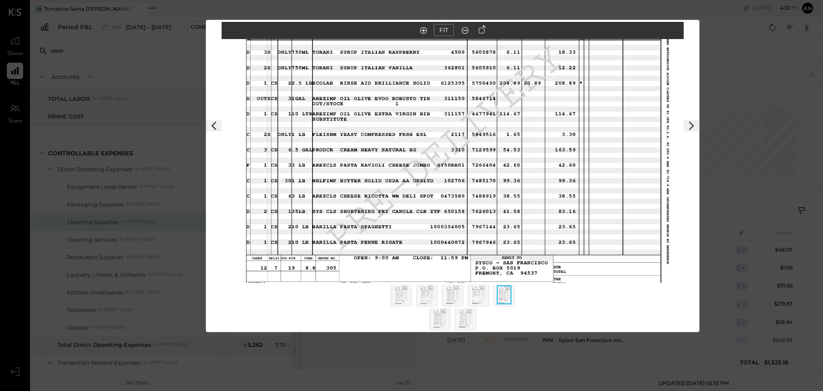
click at [441, 312] on img at bounding box center [440, 318] width 15 height 19
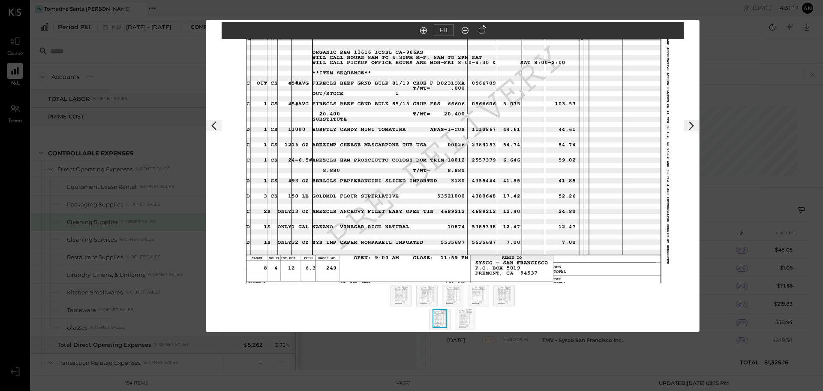
click at [473, 320] on div at bounding box center [465, 318] width 21 height 21
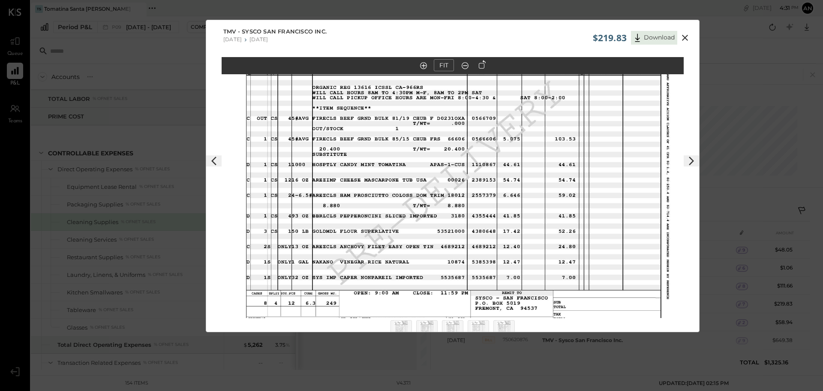
click at [684, 37] on icon at bounding box center [685, 38] width 10 height 10
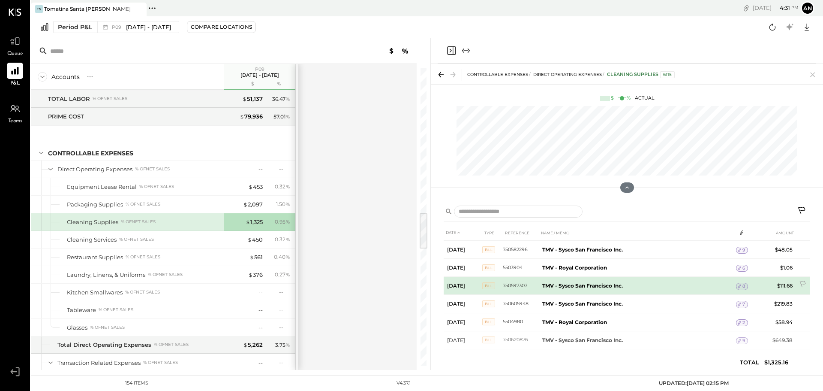
click at [743, 284] on span "8" at bounding box center [744, 286] width 3 height 6
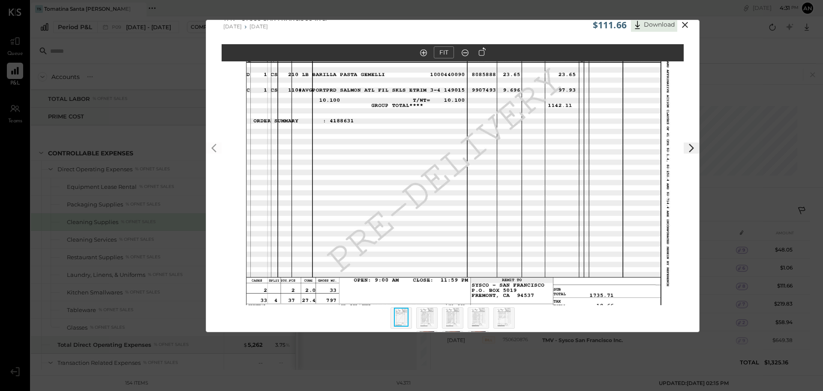
scroll to position [35, 0]
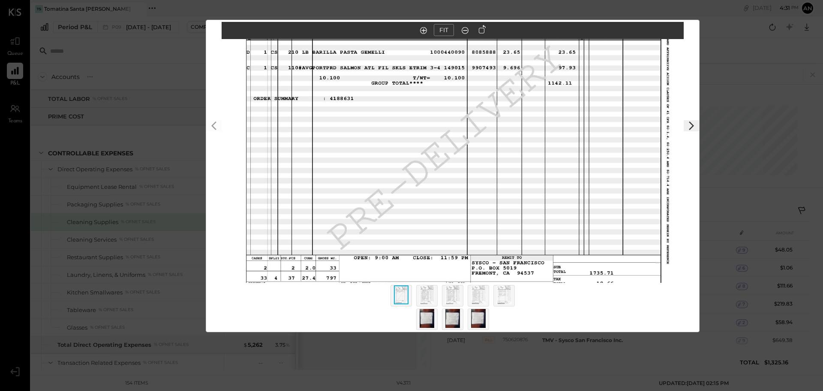
click at [423, 324] on img at bounding box center [427, 318] width 15 height 19
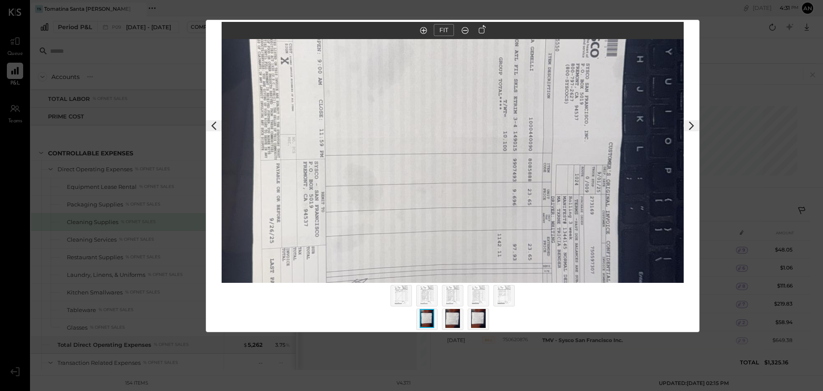
click at [478, 28] on button at bounding box center [483, 29] width 12 height 10
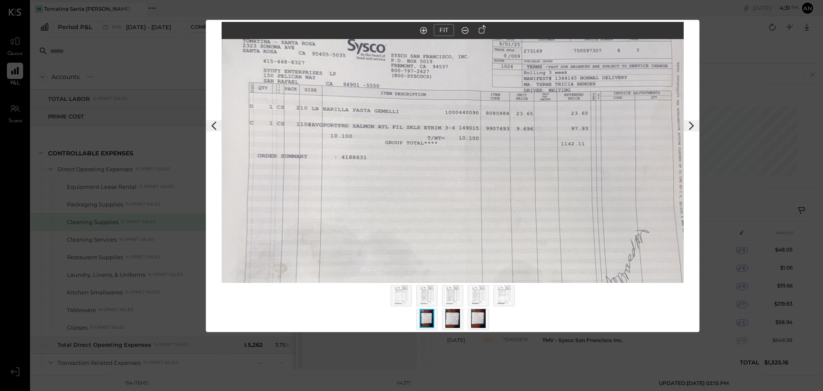
drag, startPoint x: 448, startPoint y: 116, endPoint x: 466, endPoint y: 174, distance: 60.2
click at [466, 174] on img at bounding box center [469, 190] width 822 height 462
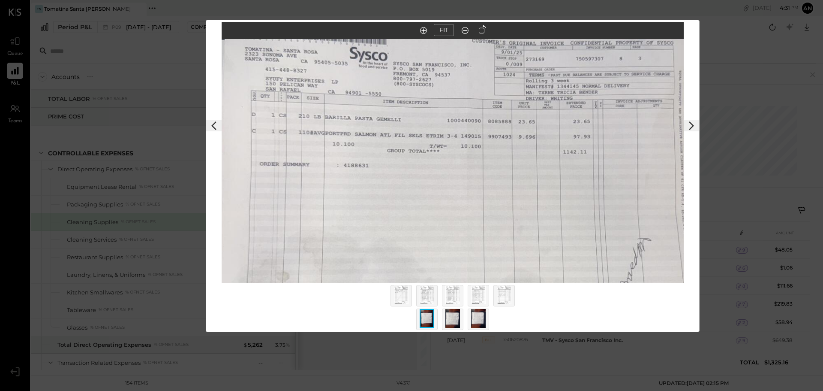
click at [455, 320] on img at bounding box center [453, 318] width 15 height 19
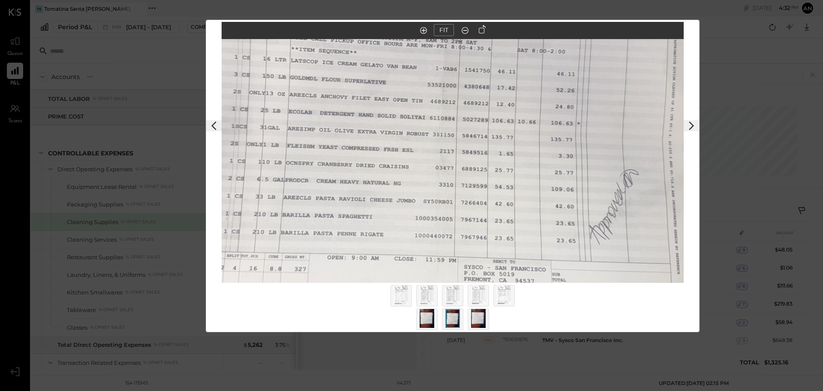
drag, startPoint x: 411, startPoint y: 143, endPoint x: 411, endPoint y: 138, distance: 5.6
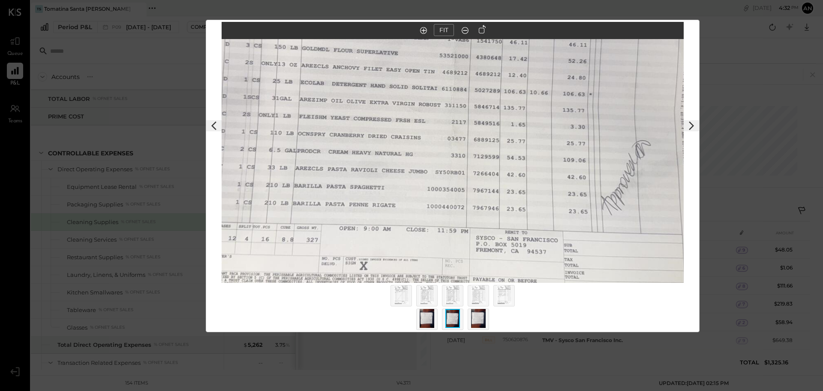
drag, startPoint x: 411, startPoint y: 138, endPoint x: 391, endPoint y: 139, distance: 20.6
click at [391, 139] on img at bounding box center [435, 93] width 822 height 462
click at [476, 314] on img at bounding box center [478, 318] width 15 height 19
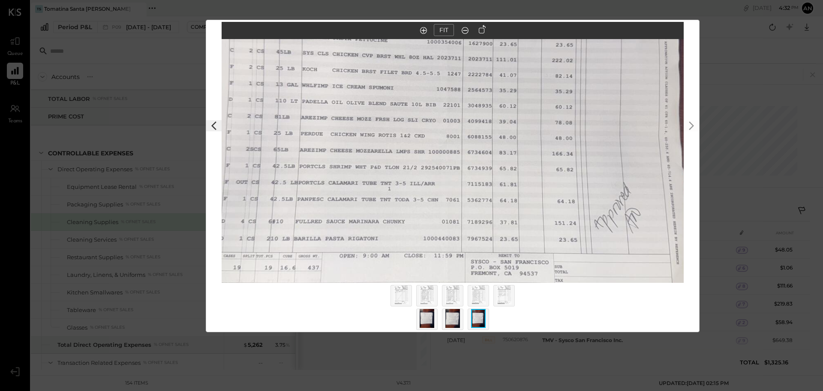
drag, startPoint x: 433, startPoint y: 122, endPoint x: 436, endPoint y: 97, distance: 25.4
click at [436, 97] on img at bounding box center [456, 116] width 822 height 462
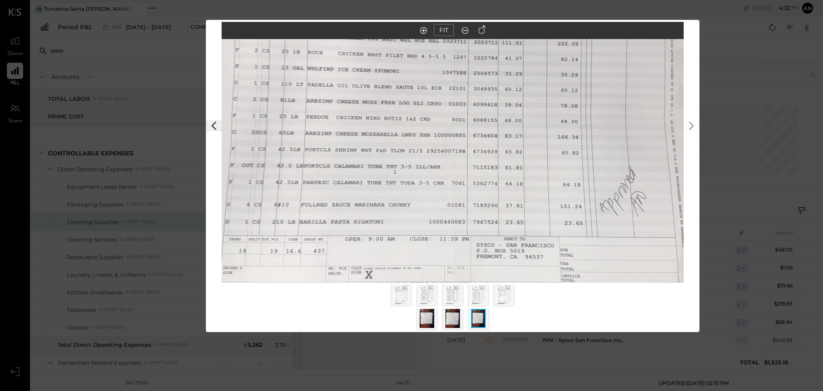
drag, startPoint x: 464, startPoint y: 189, endPoint x: 470, endPoint y: 173, distance: 16.8
click at [470, 173] on img at bounding box center [461, 100] width 822 height 462
click at [724, 45] on div "$111.66 Download TMV - Sysco San Francisco Inc. [DATE] [DATE] FIT" at bounding box center [411, 195] width 823 height 391
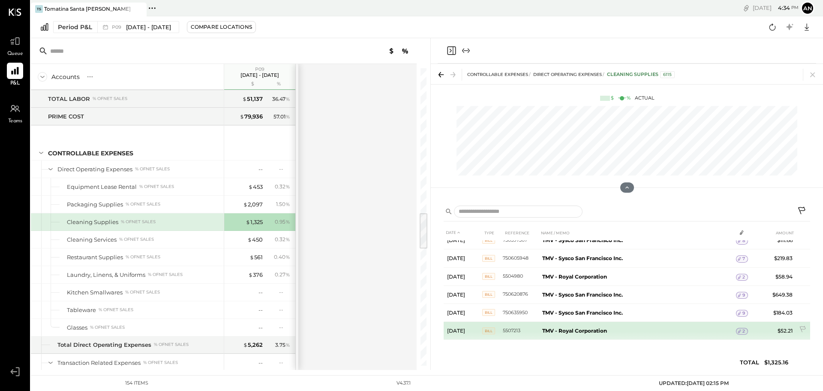
scroll to position [0, 0]
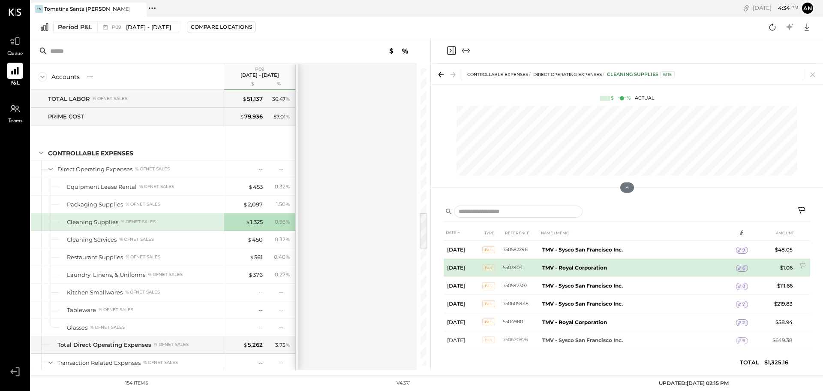
click at [615, 266] on td "TMV - Royal Corporation" at bounding box center [637, 268] width 197 height 18
click at [739, 267] on icon at bounding box center [740, 268] width 6 height 6
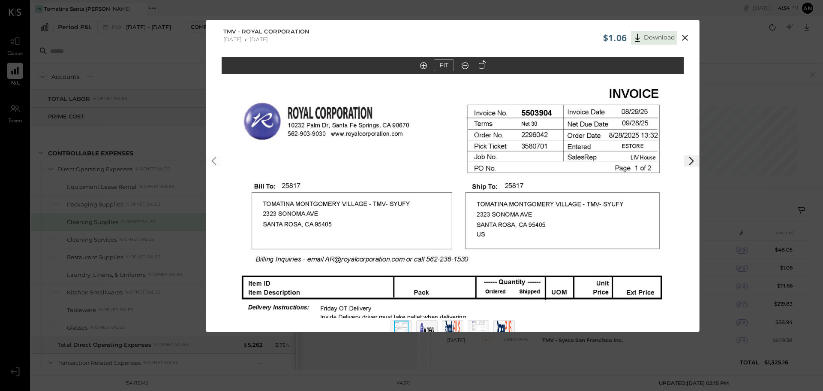
scroll to position [35, 0]
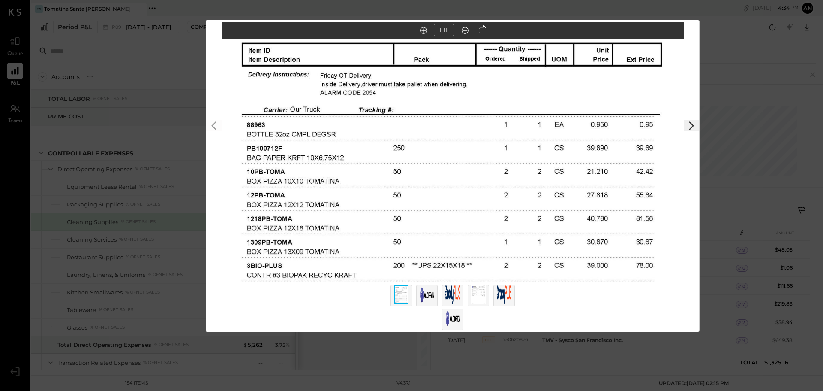
click at [481, 290] on img at bounding box center [478, 294] width 15 height 19
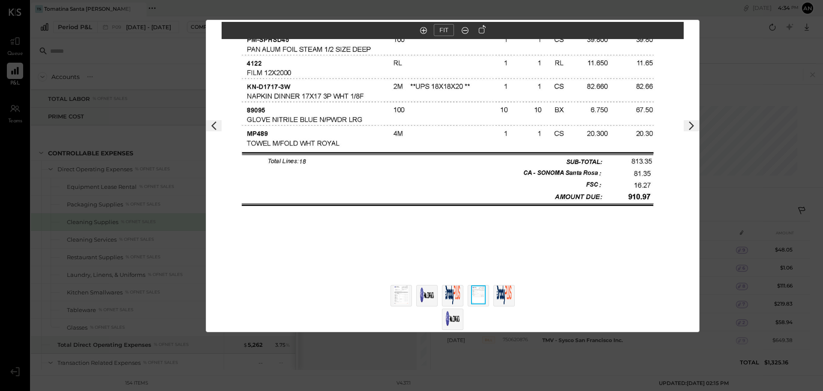
click at [425, 293] on img at bounding box center [427, 294] width 15 height 19
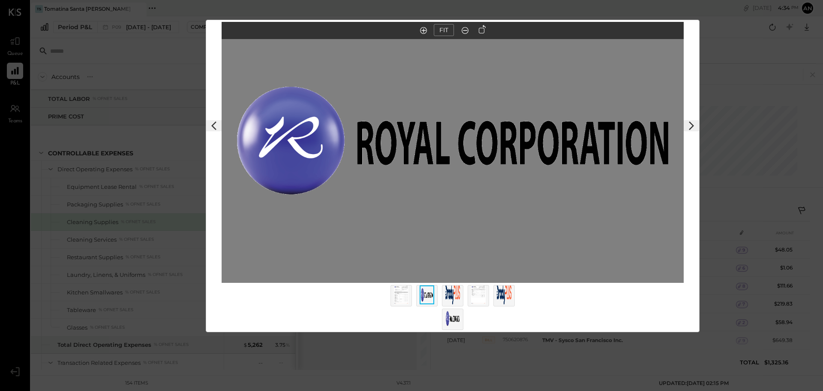
click at [451, 294] on img at bounding box center [453, 294] width 15 height 19
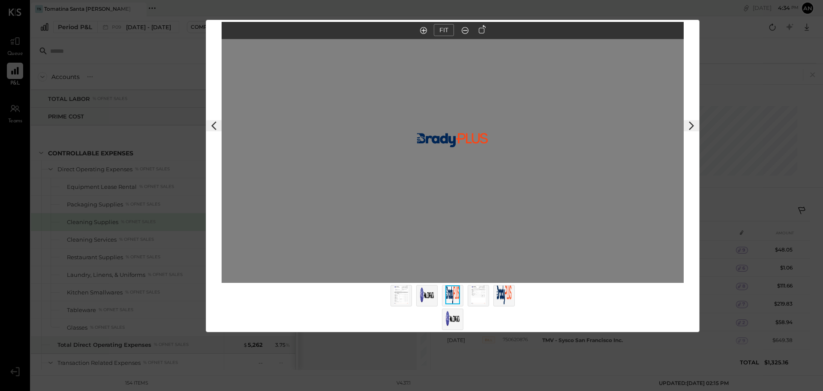
click at [478, 293] on img at bounding box center [478, 294] width 15 height 19
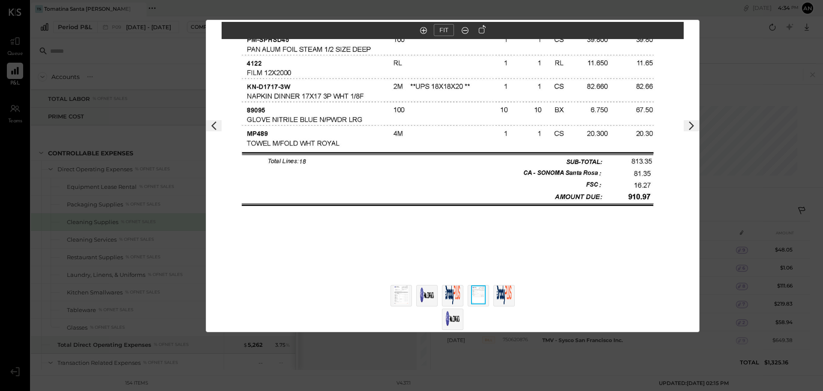
click at [501, 293] on img at bounding box center [504, 294] width 15 height 19
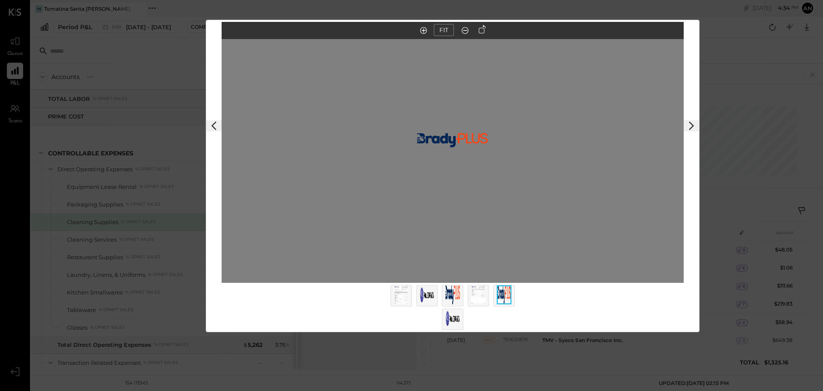
click at [454, 317] on img at bounding box center [453, 318] width 15 height 19
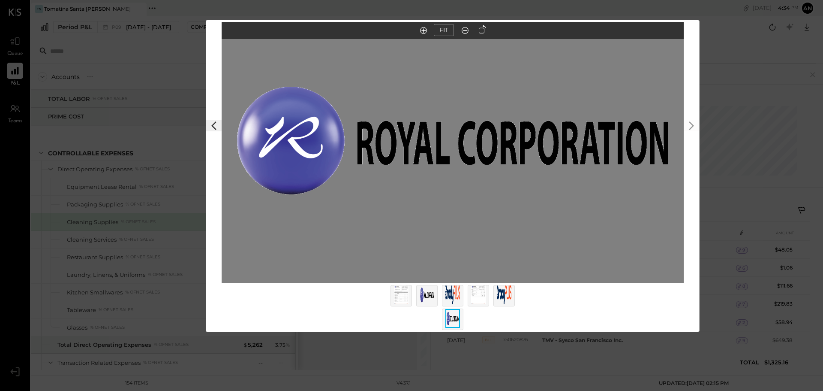
click at [473, 295] on img at bounding box center [478, 294] width 15 height 19
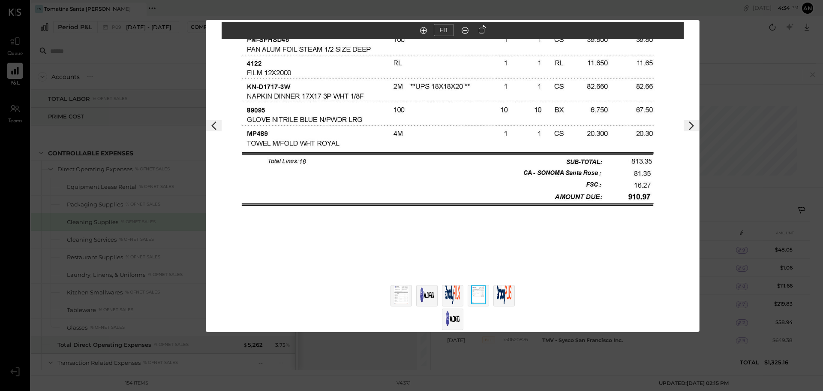
scroll to position [0, 0]
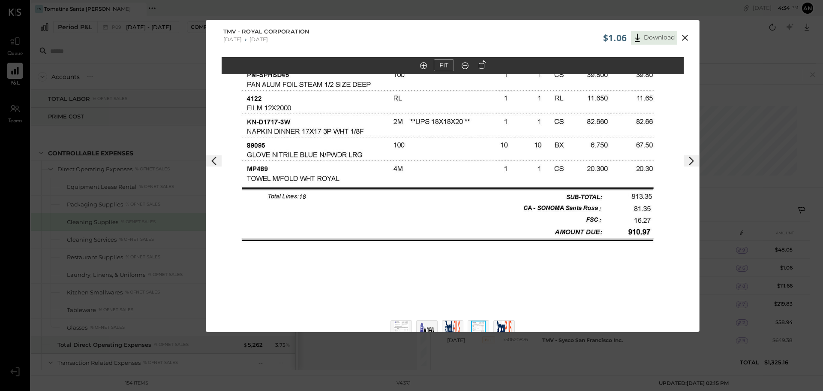
click at [685, 37] on icon at bounding box center [685, 38] width 10 height 10
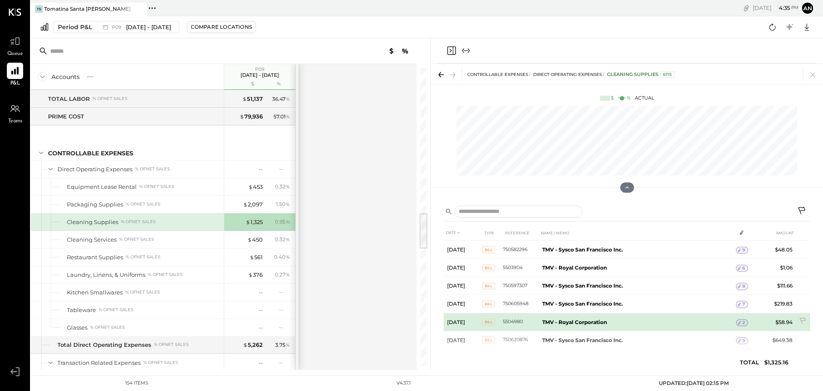
click at [597, 321] on b "TMV - Royal Corporation" at bounding box center [575, 322] width 65 height 6
click at [743, 322] on span "2" at bounding box center [744, 323] width 3 height 6
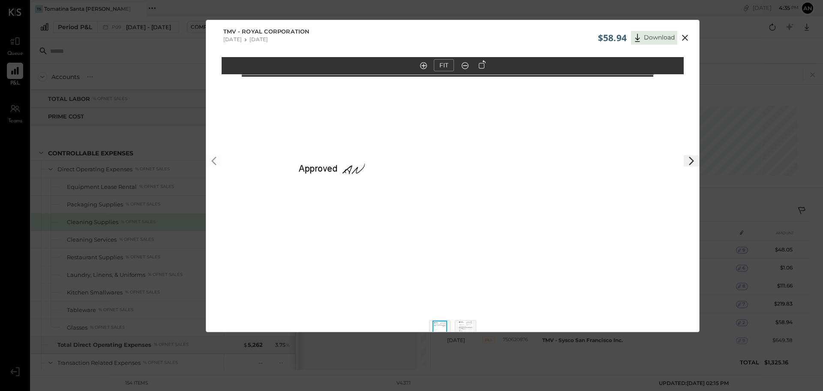
click at [467, 66] on icon at bounding box center [465, 65] width 9 height 11
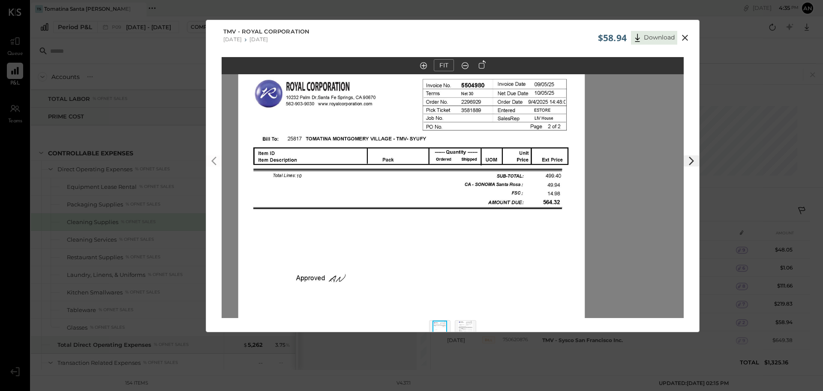
drag, startPoint x: 535, startPoint y: 203, endPoint x: 501, endPoint y: 342, distance: 142.8
click at [498, 344] on div "$58.94 Download TMV - Royal Corporation [DATE] [DATE] FIT" at bounding box center [411, 195] width 823 height 391
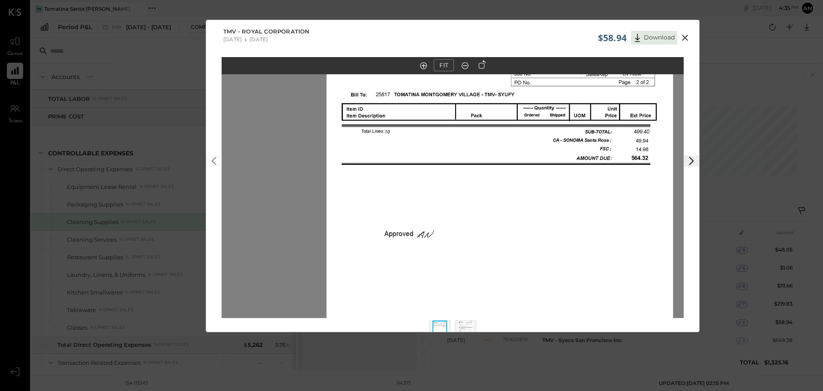
click at [582, 266] on img at bounding box center [500, 239] width 347 height 449
click at [686, 37] on icon at bounding box center [685, 38] width 10 height 10
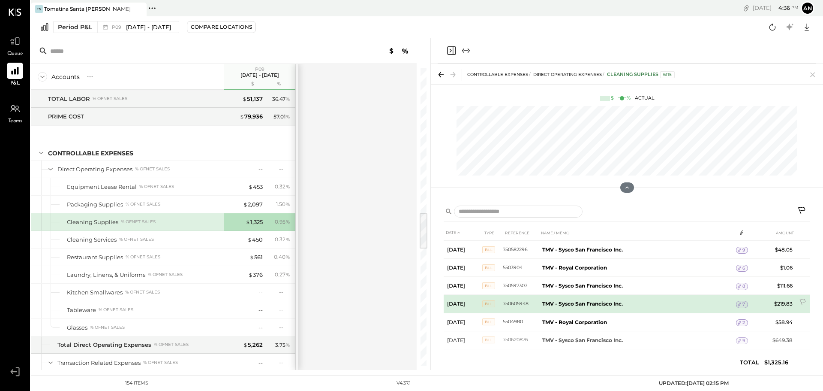
click at [744, 303] on span "7" at bounding box center [744, 304] width 3 height 6
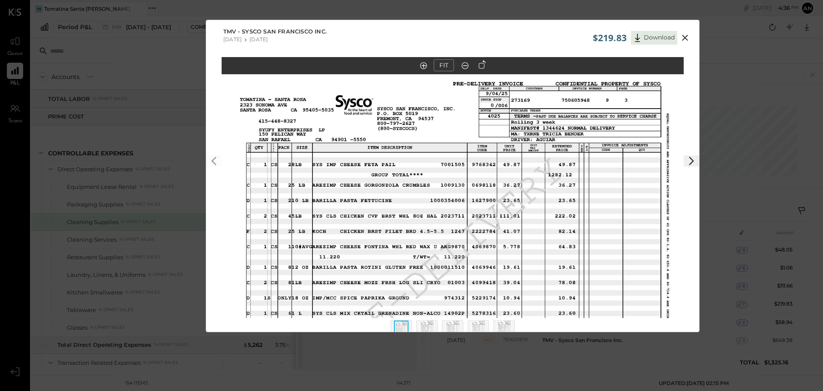
scroll to position [35, 0]
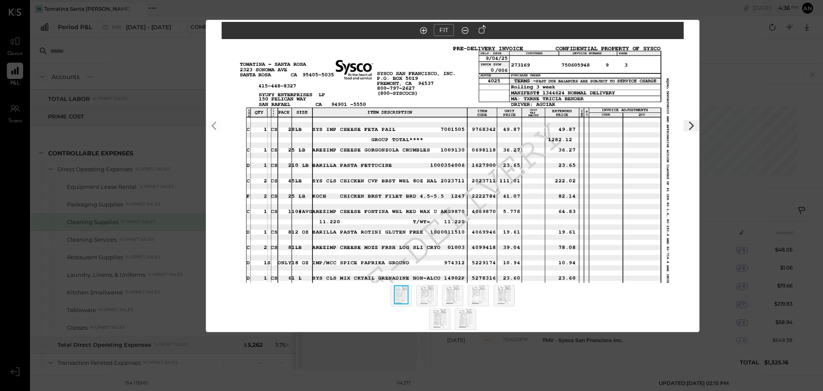
click at [425, 296] on img at bounding box center [427, 294] width 15 height 19
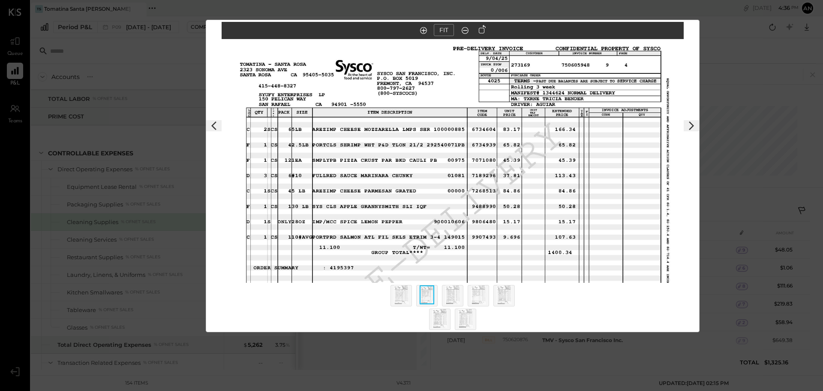
click at [457, 295] on img at bounding box center [453, 294] width 15 height 19
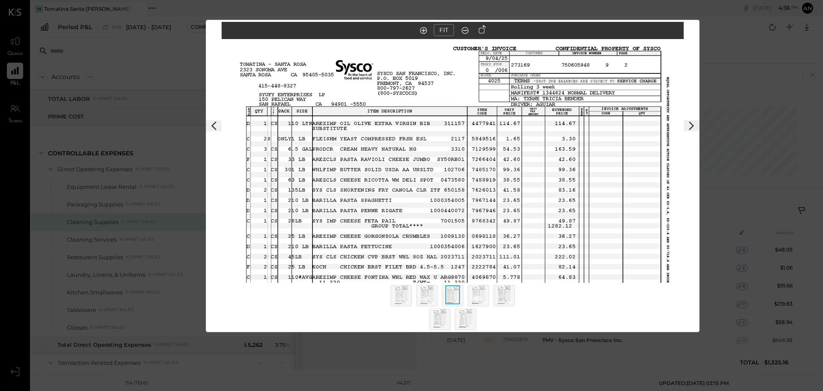
click at [427, 290] on img at bounding box center [427, 294] width 15 height 19
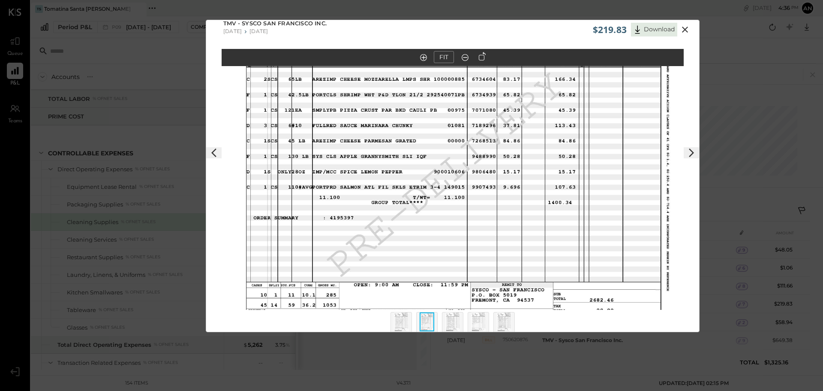
scroll to position [0, 0]
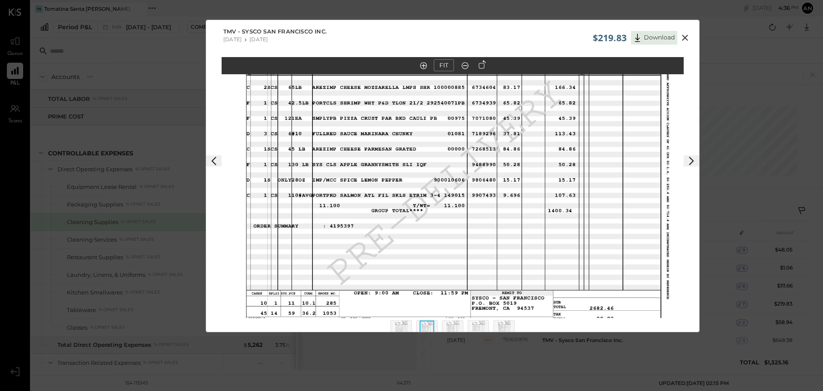
click at [404, 320] on img at bounding box center [401, 329] width 15 height 19
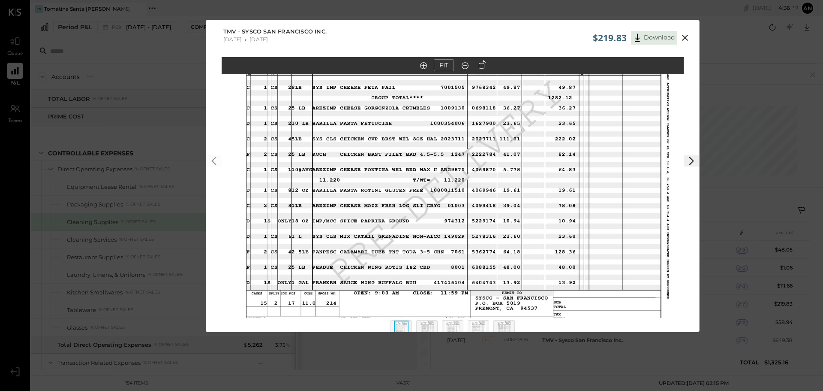
click at [449, 324] on img at bounding box center [453, 329] width 15 height 19
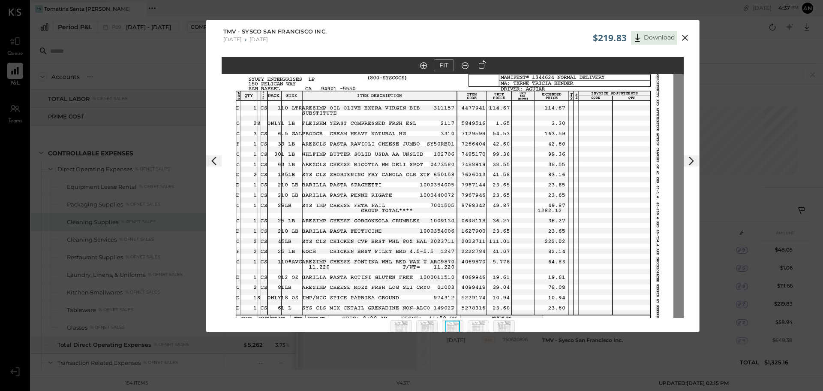
drag, startPoint x: 390, startPoint y: 153, endPoint x: 380, endPoint y: 179, distance: 28.1
click at [380, 179] on img at bounding box center [442, 202] width 462 height 357
click at [483, 321] on img at bounding box center [478, 329] width 15 height 19
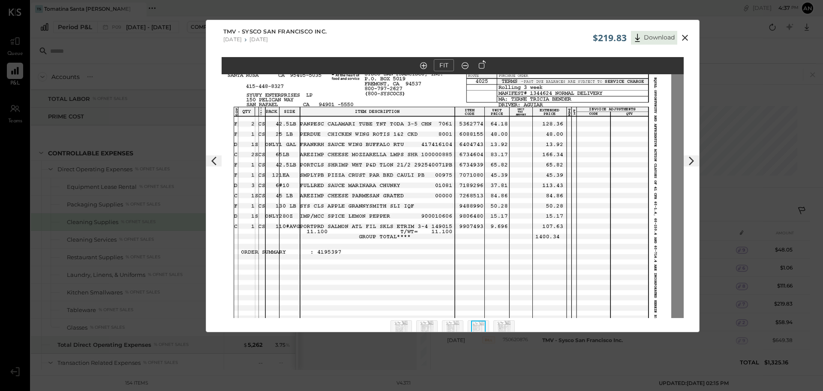
drag, startPoint x: 403, startPoint y: 160, endPoint x: 390, endPoint y: 202, distance: 43.8
click at [390, 202] on img at bounding box center [440, 217] width 462 height 357
click at [685, 37] on icon at bounding box center [685, 38] width 6 height 6
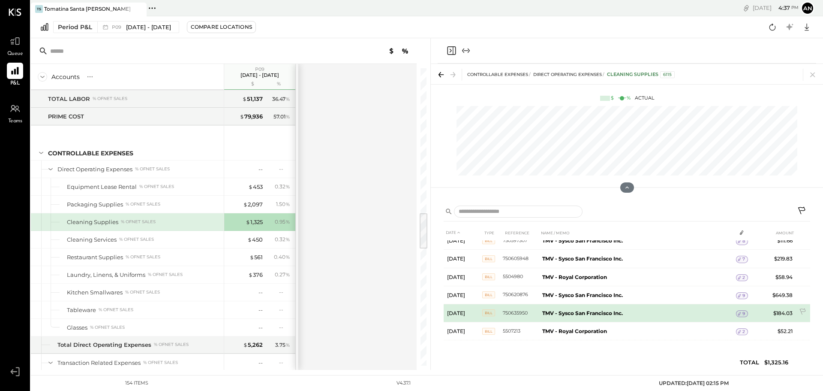
scroll to position [45, 0]
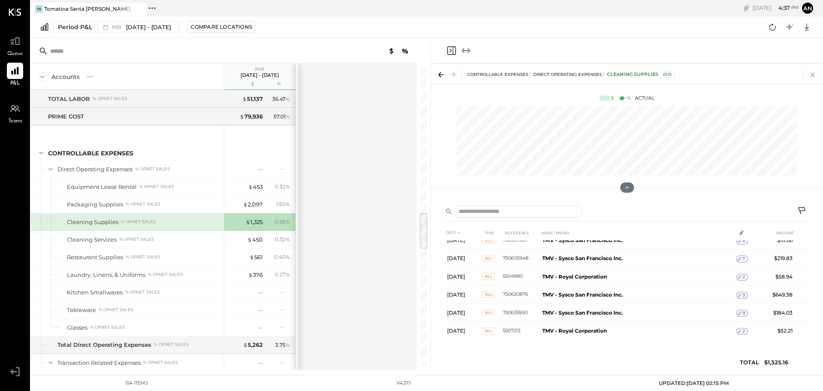
click at [812, 74] on icon at bounding box center [813, 75] width 12 height 12
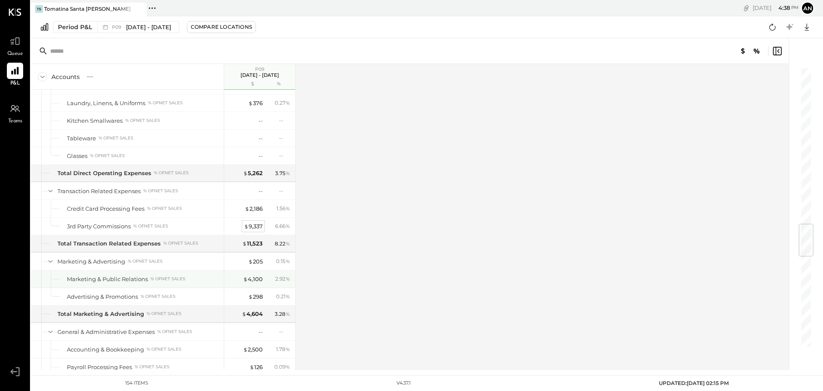
scroll to position [1372, 0]
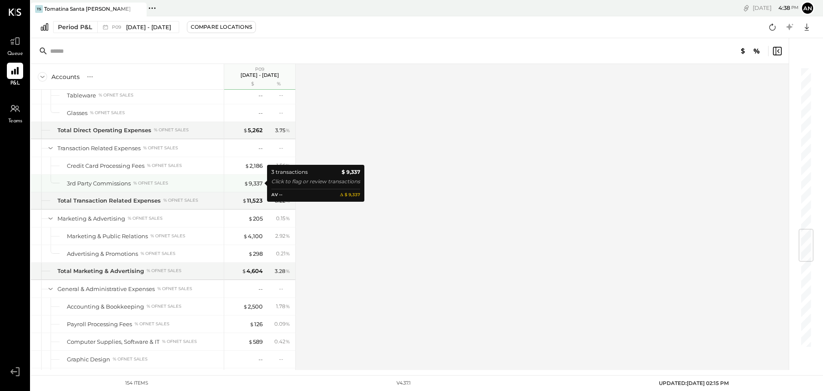
click at [229, 183] on div "$ 9,337" at bounding box center [246, 183] width 34 height 8
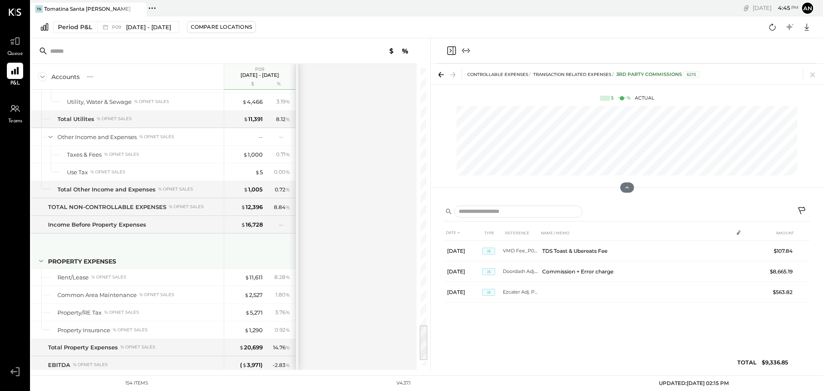
scroll to position [2094, 0]
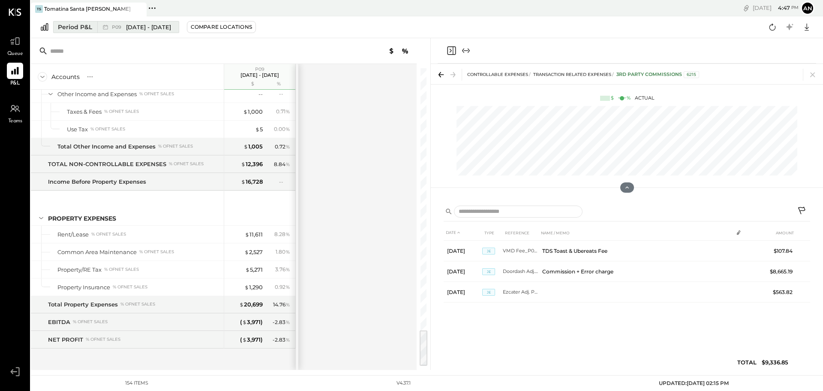
click at [128, 24] on span "[DATE] - [DATE]" at bounding box center [148, 27] width 45 height 8
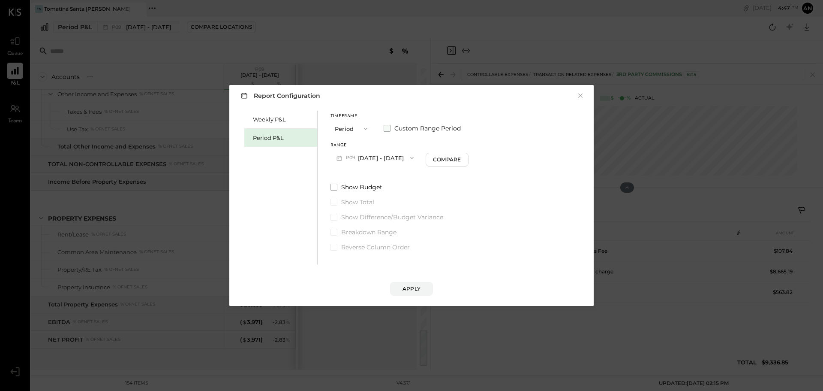
click at [395, 127] on span "Custom Range Period" at bounding box center [428, 128] width 66 height 9
click at [377, 158] on icon "button" at bounding box center [374, 157] width 7 height 7
click at [370, 223] on div "[DATE]" at bounding box center [367, 218] width 72 height 18
click at [434, 156] on button "[DATE]" at bounding box center [427, 158] width 51 height 16
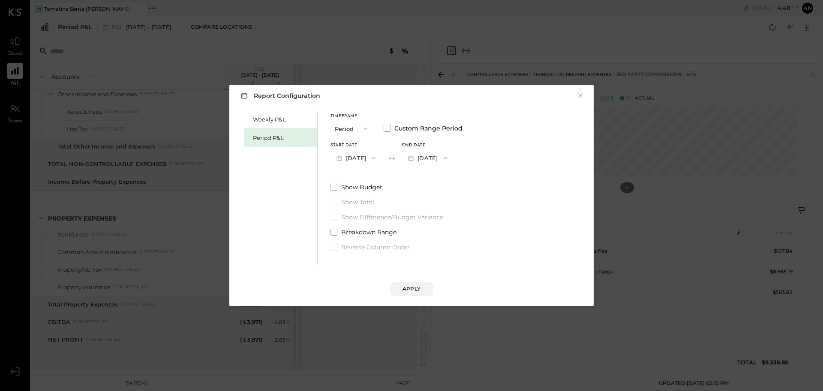
click at [547, 114] on div "Weekly P&L Period P&L Timeframe Period Custom Range Period Start Date [DATE] En…" at bounding box center [411, 187] width 347 height 156
click at [584, 96] on button "×" at bounding box center [581, 95] width 8 height 9
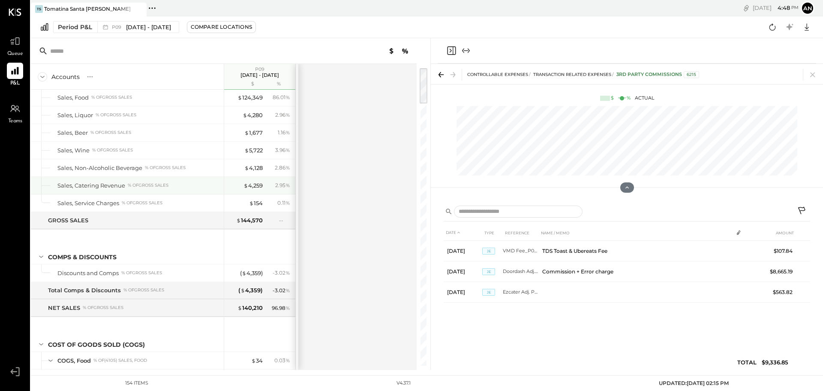
scroll to position [0, 0]
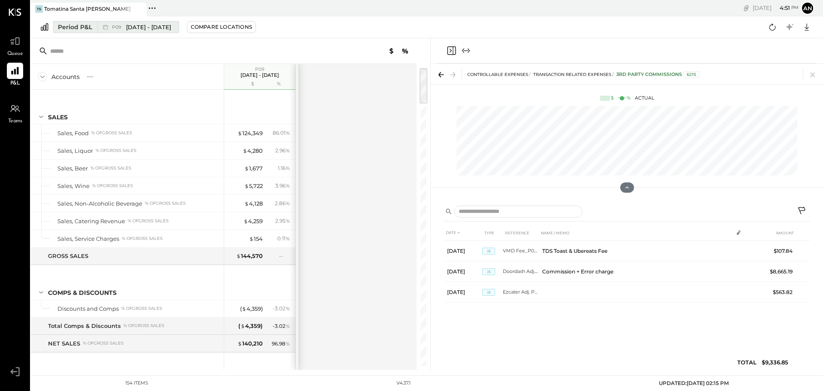
click at [161, 29] on span "[DATE] - [DATE]" at bounding box center [148, 27] width 45 height 8
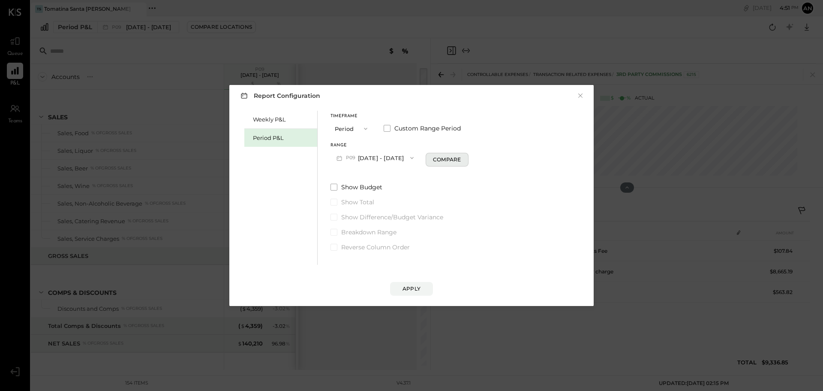
click at [456, 162] on div "Compare" at bounding box center [447, 159] width 28 height 7
click at [579, 100] on button "×" at bounding box center [581, 95] width 8 height 9
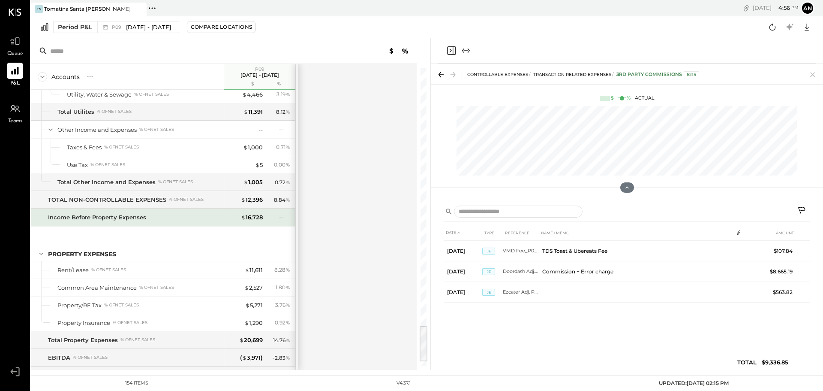
scroll to position [2094, 0]
